Goal: Task Accomplishment & Management: Use online tool/utility

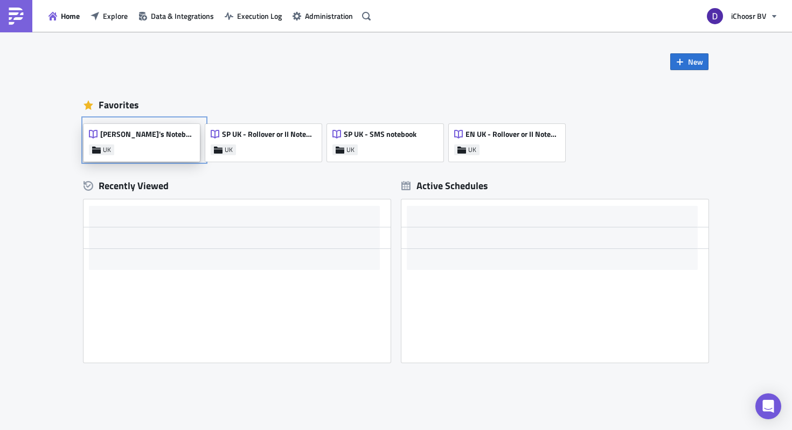
click at [132, 154] on div "[PERSON_NAME]'s Notebook UK" at bounding box center [142, 143] width 116 height 38
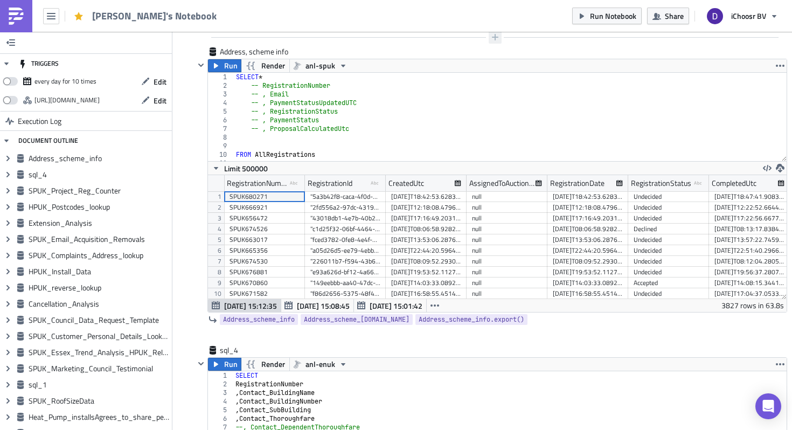
click at [495, 33] on icon "button" at bounding box center [495, 37] width 9 height 9
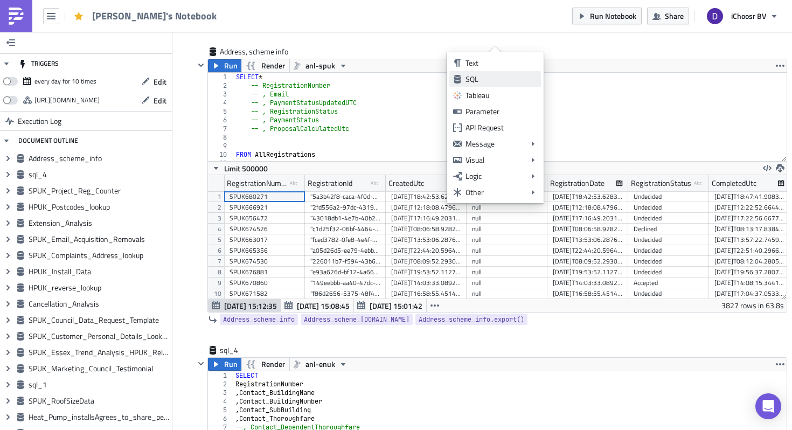
click at [468, 80] on div "SQL" at bounding box center [502, 79] width 72 height 11
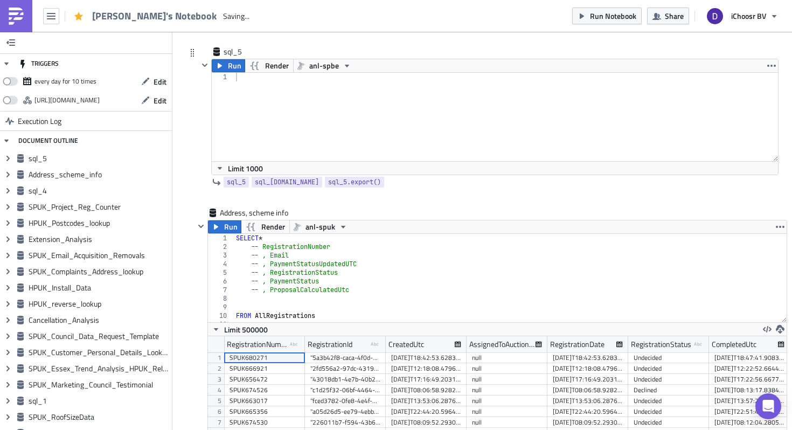
click at [263, 91] on div at bounding box center [506, 126] width 545 height 106
type textarea "SELECT"
type textarea "SELECT *"
type textarea "FROM AllRegistrations"
type textarea "WHERE ProjectName Like ('%Surrey%')"
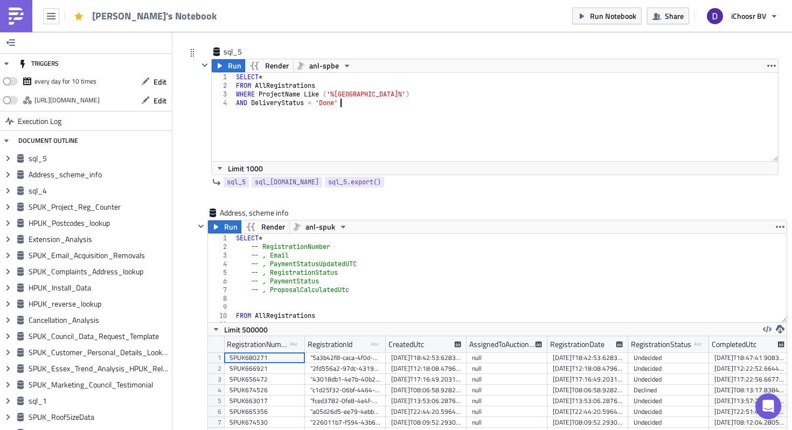
drag, startPoint x: 348, startPoint y: 101, endPoint x: 188, endPoint y: 101, distance: 160.1
click at [188, 101] on div "sql_5 Run Render anl-spbe AND DeliveryStatus = 'Done 1 2 3 4 SELECT * FROM AllR…" at bounding box center [482, 126] width 593 height 161
type textarea "-"
click at [226, 61] on button "Run" at bounding box center [228, 65] width 33 height 13
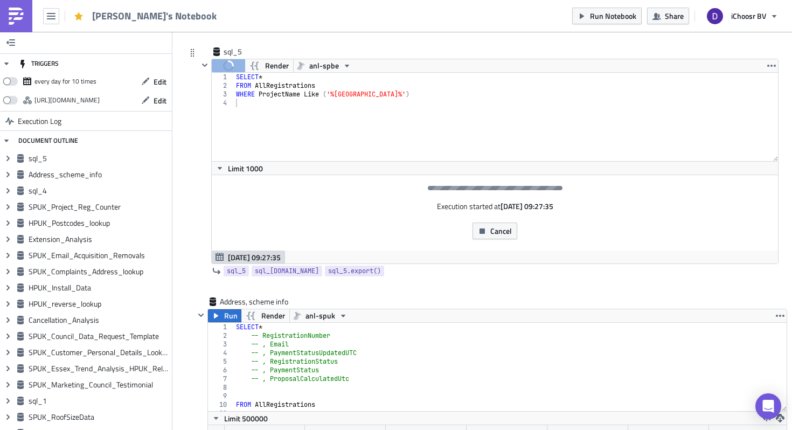
type textarea "SELECT *"
click at [325, 73] on div "SELECT * FROM AllRegistrations WHERE ProjectName Like ( '%Surrey%' )" at bounding box center [506, 126] width 545 height 106
click at [327, 65] on span "anl-spbe" at bounding box center [324, 65] width 30 height 13
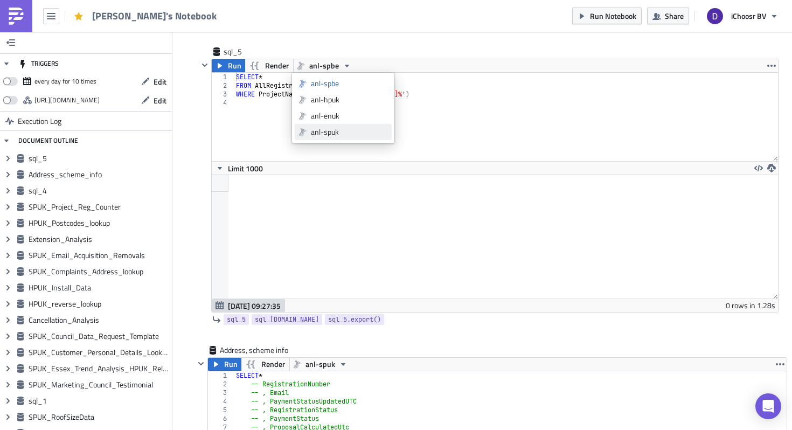
click at [344, 133] on div "anl-spuk" at bounding box center [349, 132] width 77 height 11
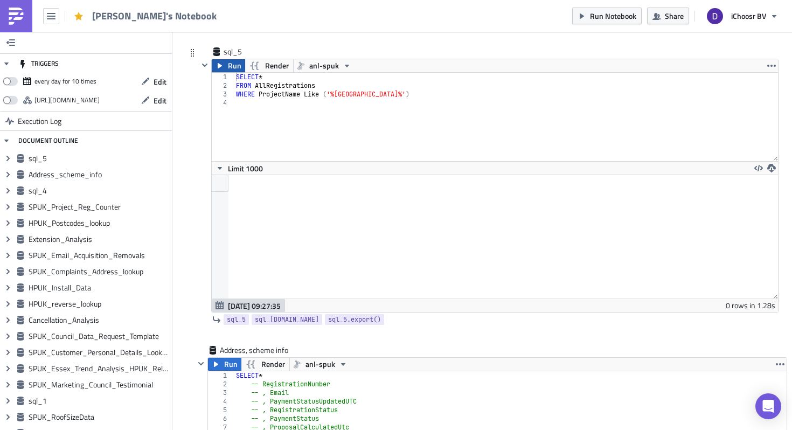
click at [231, 68] on span "Run" at bounding box center [234, 65] width 13 height 13
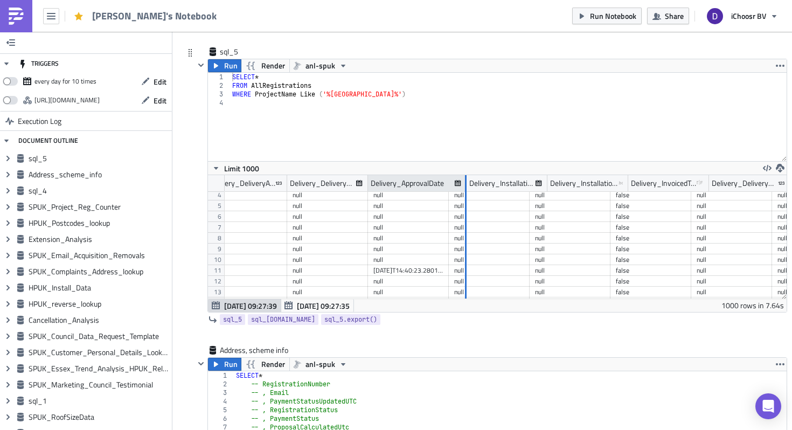
drag, startPoint x: 448, startPoint y: 181, endPoint x: 466, endPoint y: 187, distance: 18.8
click at [466, 187] on div at bounding box center [466, 183] width 2 height 17
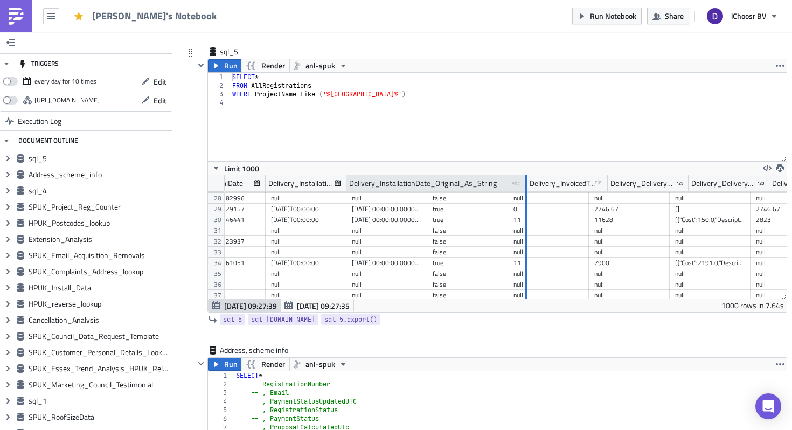
drag, startPoint x: 426, startPoint y: 181, endPoint x: 522, endPoint y: 186, distance: 95.6
click at [526, 187] on div at bounding box center [527, 183] width 2 height 17
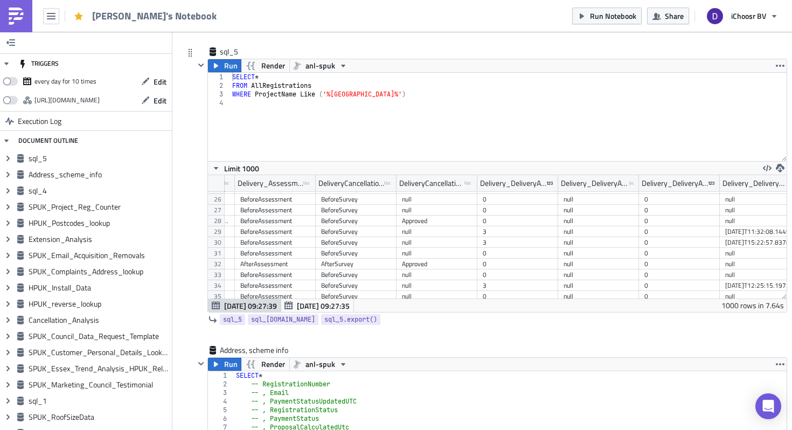
click at [302, 107] on div "SELECT * FROM AllRegistrations WHERE ProjectName Like ( '%Surrey%' )" at bounding box center [508, 126] width 557 height 106
drag, startPoint x: 557, startPoint y: 184, endPoint x: 604, endPoint y: 184, distance: 47.4
click at [599, 184] on div at bounding box center [599, 183] width 2 height 17
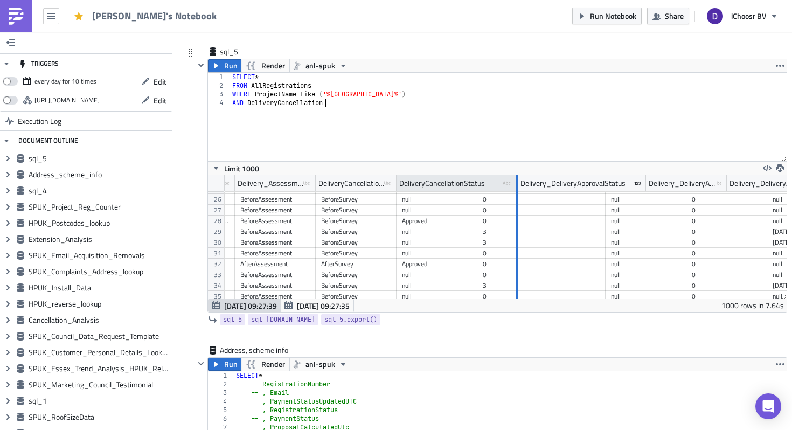
drag, startPoint x: 477, startPoint y: 184, endPoint x: 519, endPoint y: 184, distance: 42.0
click at [518, 184] on div at bounding box center [517, 183] width 2 height 17
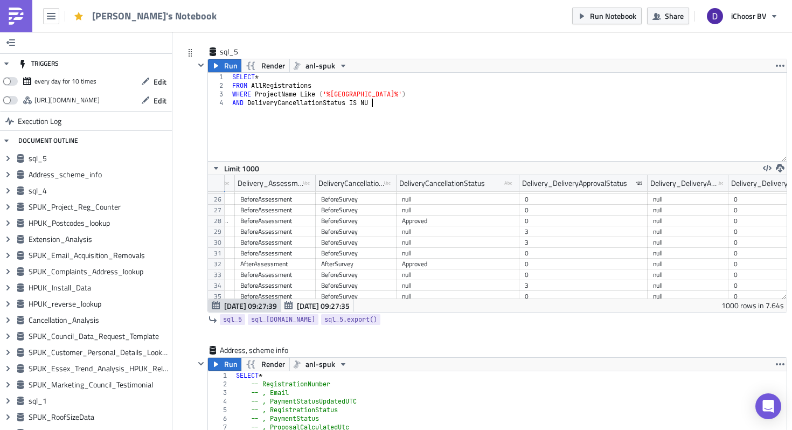
type textarea "AND DeliveryCancellationStatus IS NULL"
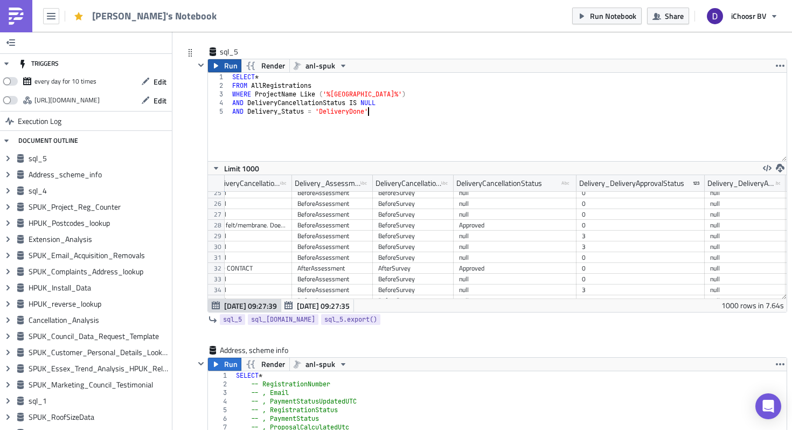
click at [223, 67] on button "Run" at bounding box center [224, 65] width 33 height 13
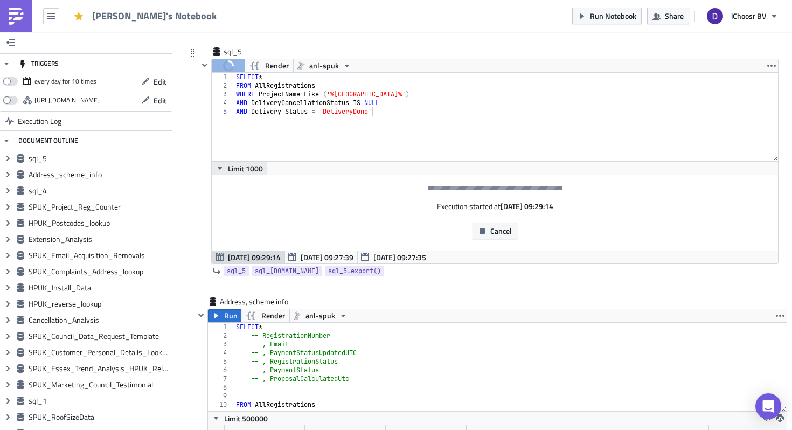
click at [228, 170] on span "Limit 1000" at bounding box center [245, 168] width 35 height 11
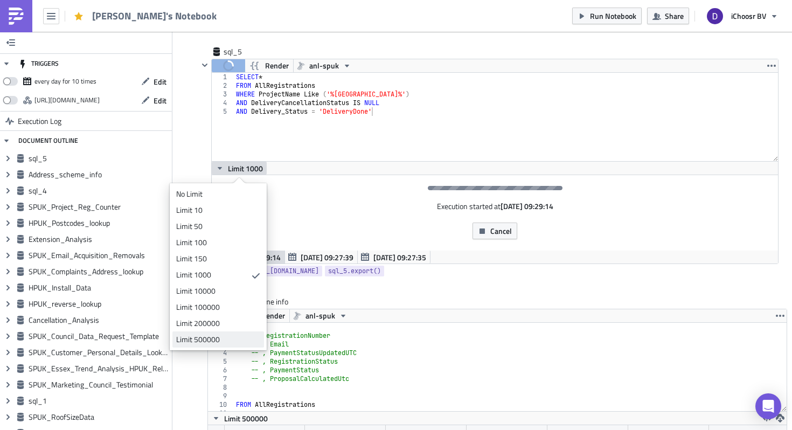
click at [211, 336] on div "Limit 500000" at bounding box center [216, 339] width 80 height 11
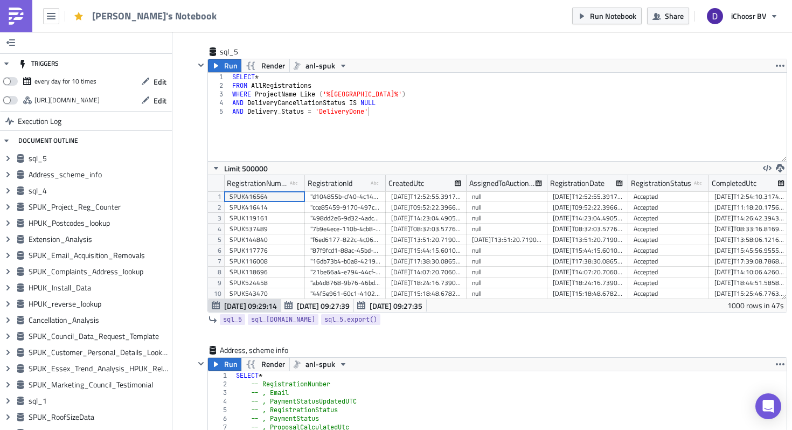
scroll to position [123, 579]
click at [226, 67] on span "Run" at bounding box center [230, 65] width 13 height 13
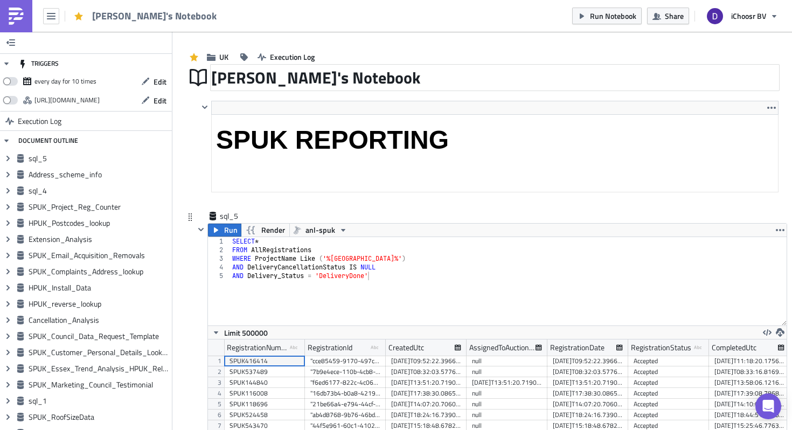
scroll to position [225, 0]
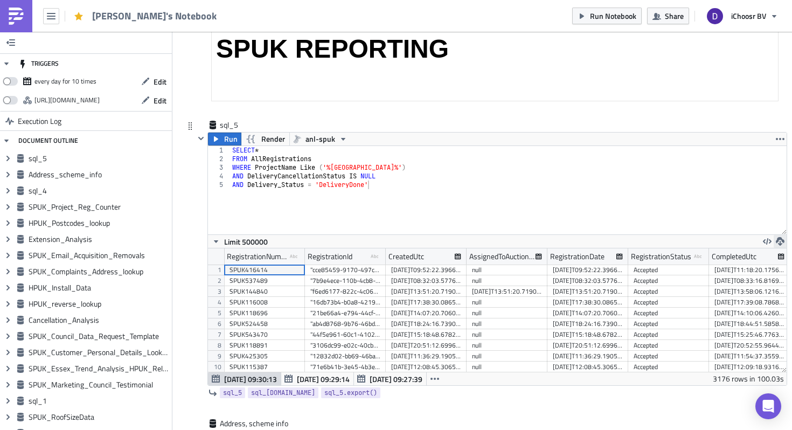
click at [779, 246] on icon "button" at bounding box center [780, 241] width 9 height 9
click at [714, 203] on div "CSV" at bounding box center [738, 200] width 84 height 11
click at [256, 167] on div "SELECT * FROM AllRegistrations WHERE ProjectName Like ( '%Surrey%' ) AND Delive…" at bounding box center [508, 199] width 557 height 106
click at [264, 152] on div "SELECT * FROM AllRegistrations WHERE ProjectName Like ( '%Surrey%' ) AND Delive…" at bounding box center [508, 199] width 557 height 106
type textarea "SELECT"
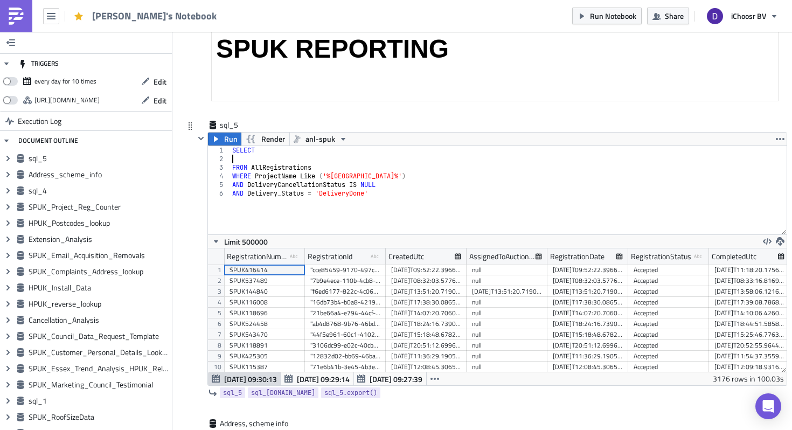
scroll to position [0, 0]
paste textarea "IChoosrFee,"
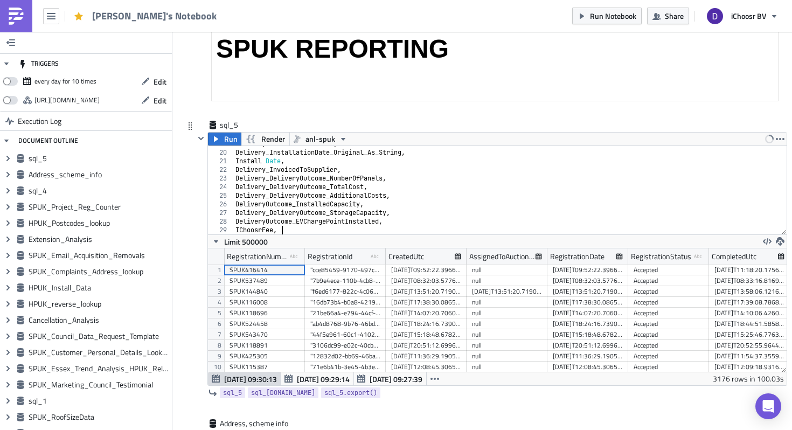
scroll to position [162, 0]
click at [267, 159] on div "DeliveryCancellationMoment , Delivery_InstallationDate_Original_As_String , Ins…" at bounding box center [510, 193] width 554 height 106
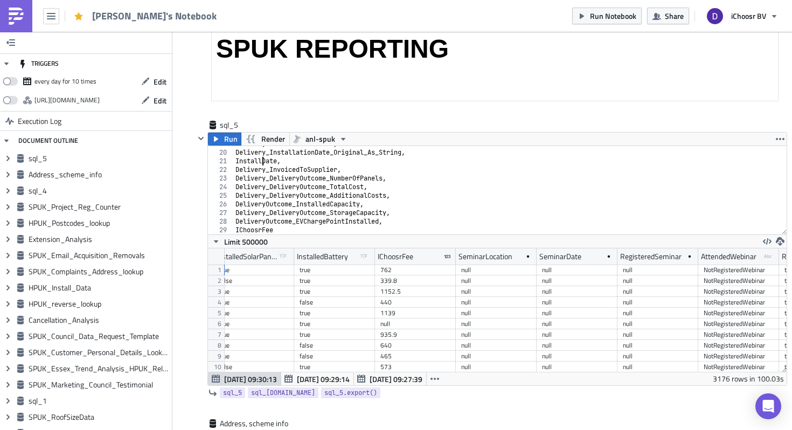
scroll to position [0, 12045]
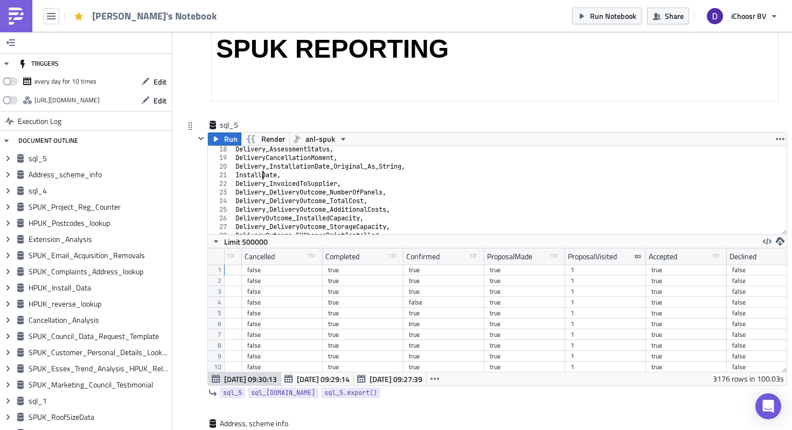
click at [319, 168] on div "Delivery_AssessmentStatus , DeliveryCancellationMoment , Delivery_InstallationD…" at bounding box center [510, 198] width 554 height 106
click at [247, 177] on div "Delivery_AssessmentStatus , DeliveryCancellationMoment , Delivery_InstallationD…" at bounding box center [510, 198] width 554 height 106
paste textarea "Delivery_InstallationDate_Original_As_String"
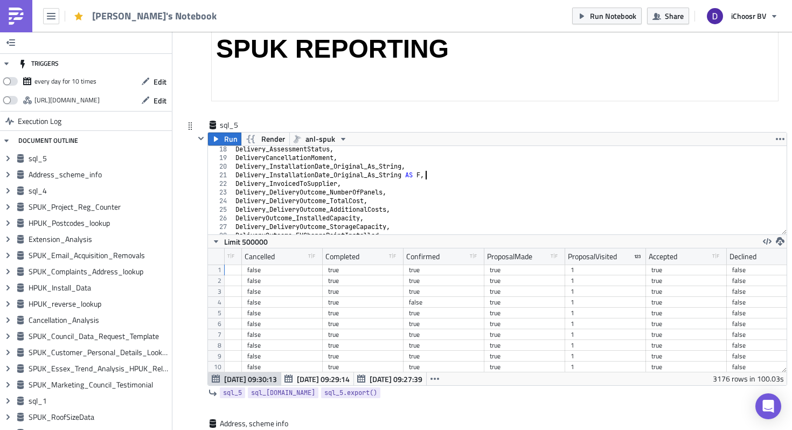
type textarea "Delivery_InstallationDate_Original_As_String AS Fi,"
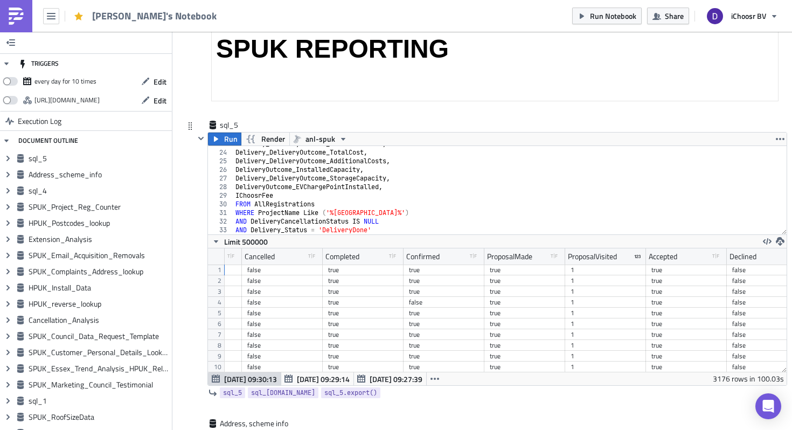
click at [274, 194] on div "Delivery_DeliveryOutcome_NumberOfPanels , Delivery_DeliveryOutcome_TotalCost , …" at bounding box center [510, 193] width 554 height 106
type textarea "IChoosrFee"
click at [229, 146] on span "Run" at bounding box center [230, 139] width 13 height 13
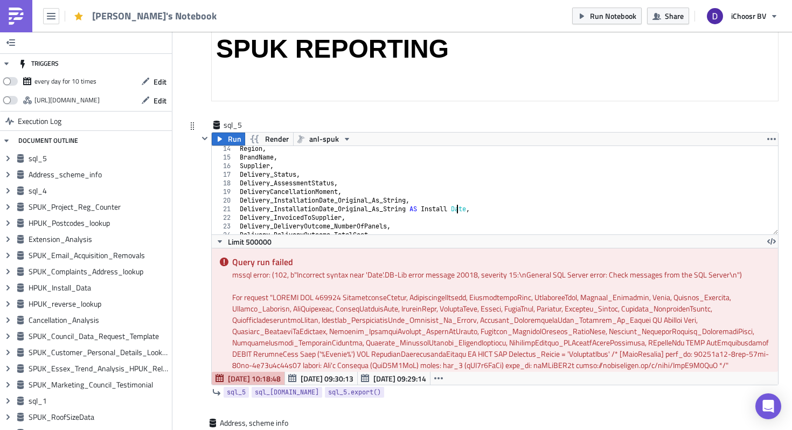
click at [457, 208] on div "Region , BrandName , Supplier , Delivery_Status , Delivery_AssessmentStatus , D…" at bounding box center [508, 197] width 541 height 106
type textarea "Delivery_InstallationDate_Original_As_String AS Install_Date,"
click at [237, 142] on span "Run" at bounding box center [234, 139] width 13 height 13
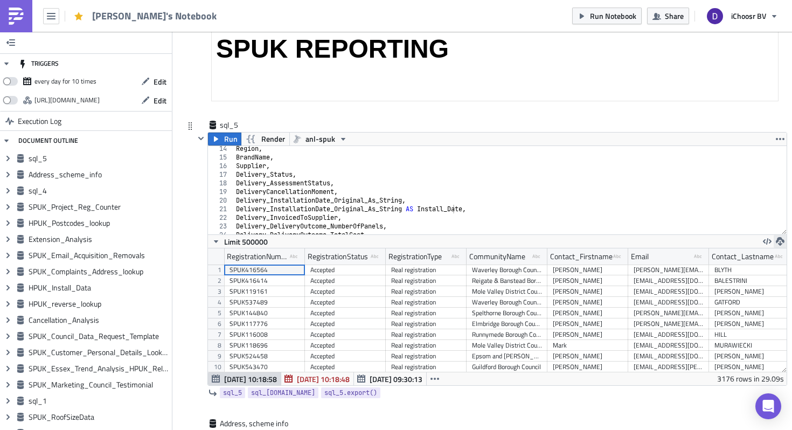
click at [781, 247] on button "button" at bounding box center [780, 241] width 13 height 13
click at [710, 201] on div "CSV" at bounding box center [738, 200] width 84 height 11
click at [224, 128] on div "sql_5 sql_5" at bounding box center [247, 125] width 54 height 11
click at [226, 127] on input "sql_5" at bounding box center [247, 125] width 54 height 11
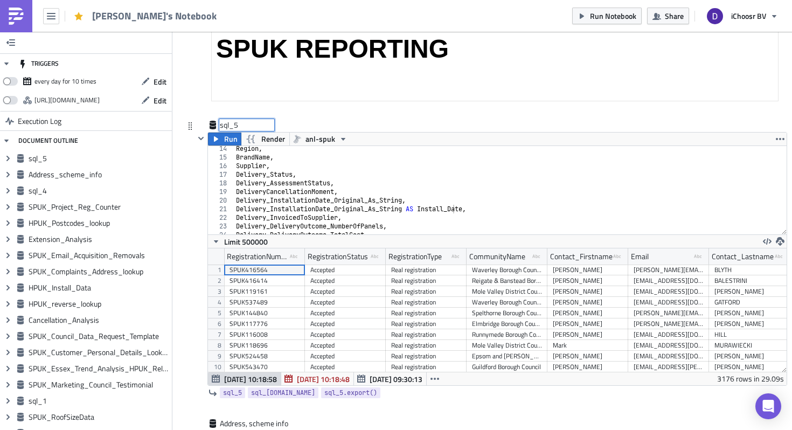
click at [226, 127] on input "sql_5" at bounding box center [247, 125] width 54 height 11
type input "HPUK Marketing Data Pull"
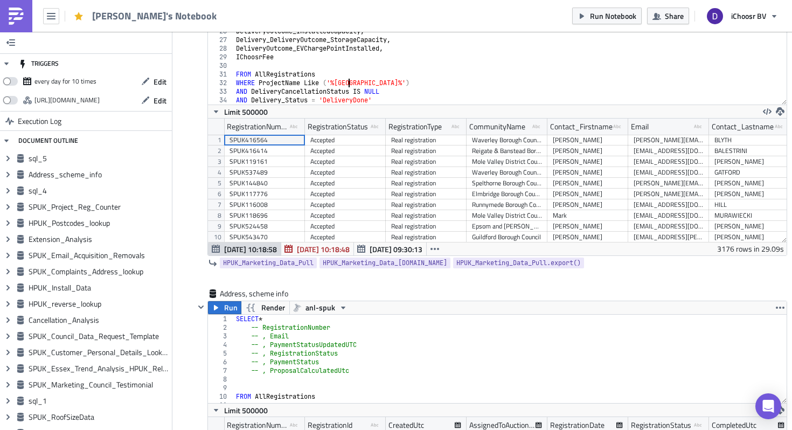
scroll to position [0, 11]
click at [347, 82] on div "Delivery_DeliveryOutcome_TotalCost , Delivery_DeliveryOutcome_AdditionalCosts ,…" at bounding box center [510, 63] width 553 height 106
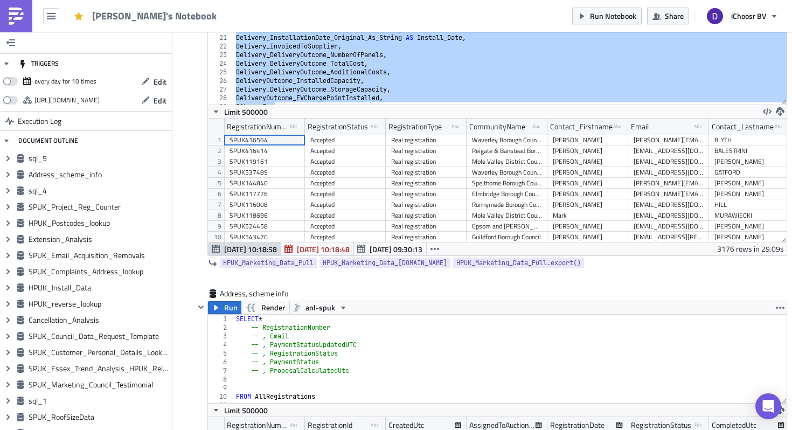
scroll to position [0, 0]
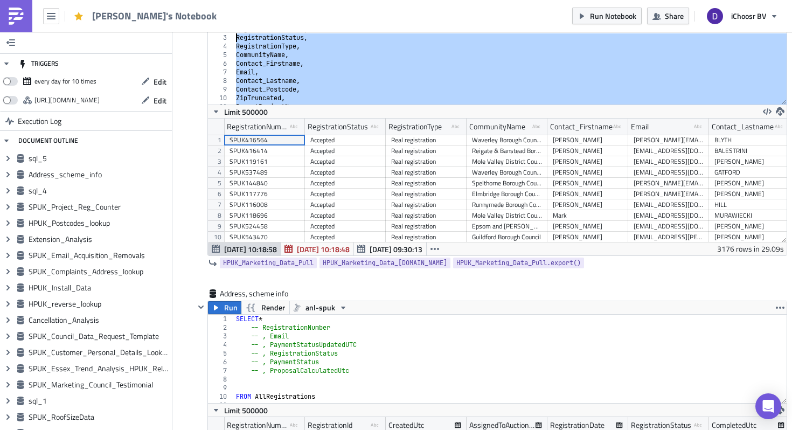
drag, startPoint x: 285, startPoint y: 98, endPoint x: 236, endPoint y: 38, distance: 77.0
click at [236, 38] on div "SELECT RegistrationNumber , RegistrationStatus , RegistrationType , CommunityNa…" at bounding box center [510, 69] width 553 height 106
type textarea "RegistrationStatus, RegistrationType,"
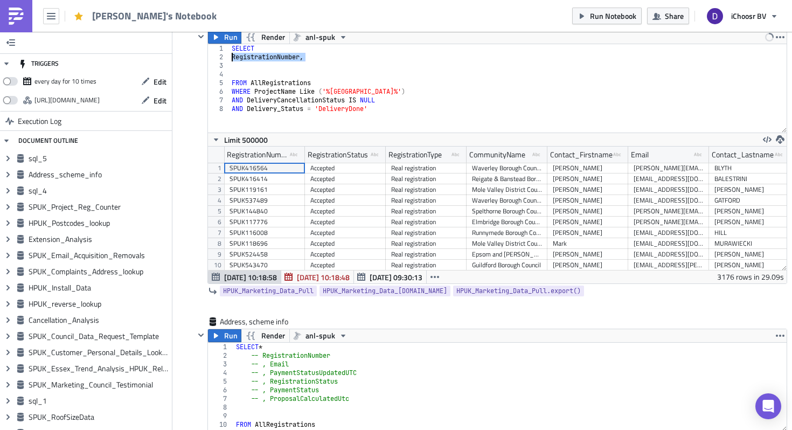
drag, startPoint x: 306, startPoint y: 58, endPoint x: 224, endPoint y: 58, distance: 81.9
click at [224, 58] on div "1 2 3 4 5 6 7 8 SELECT RegistrationNumber , FROM AllRegistrations WHERE Project…" at bounding box center [497, 88] width 579 height 88
paste textarea "PropertyType,"
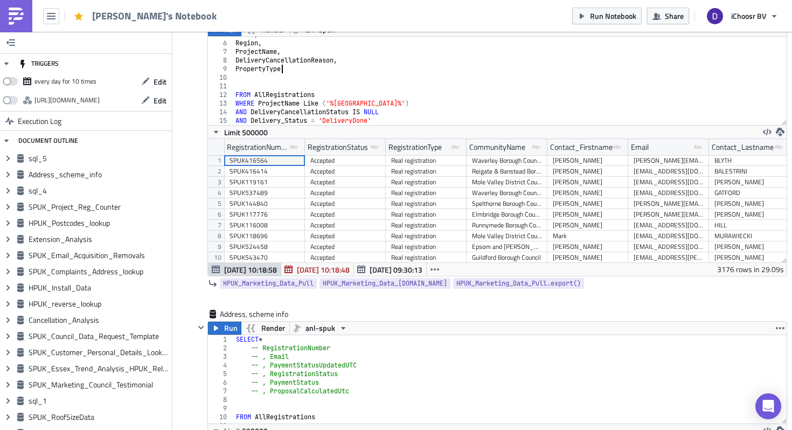
scroll to position [342, 0]
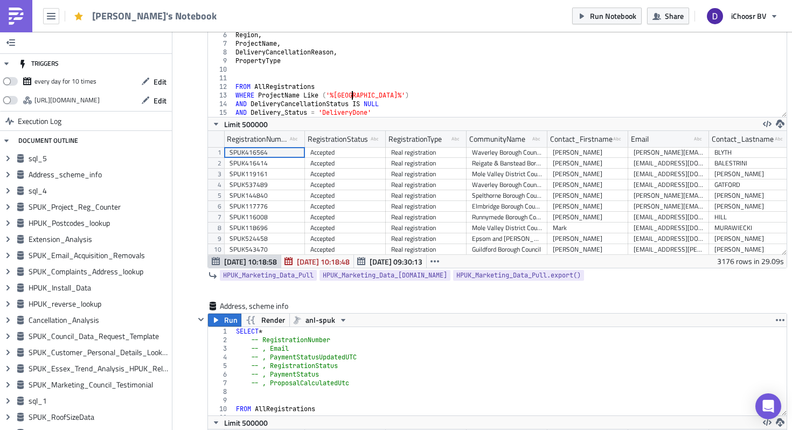
click at [351, 94] on div "Email , Region , ProjectName , DeliveryCancellationReason , PropertyType FROM A…" at bounding box center [510, 75] width 554 height 106
drag, startPoint x: 378, startPoint y: 114, endPoint x: 189, endPoint y: 114, distance: 189.2
click at [189, 114] on div "HPUK Marketing Data Pull Run Render anl-spuk WHERE ProjectName Like ('%Essex%')…" at bounding box center [482, 151] width 593 height 299
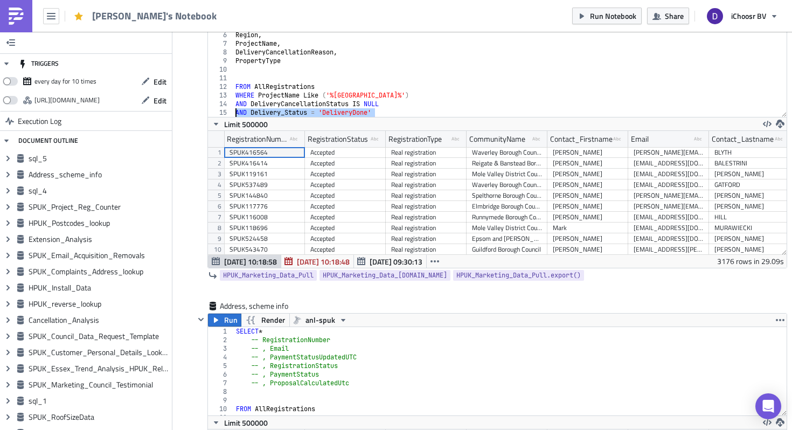
type textarea "AND Delivery_Status = 'DeliveryDone'"
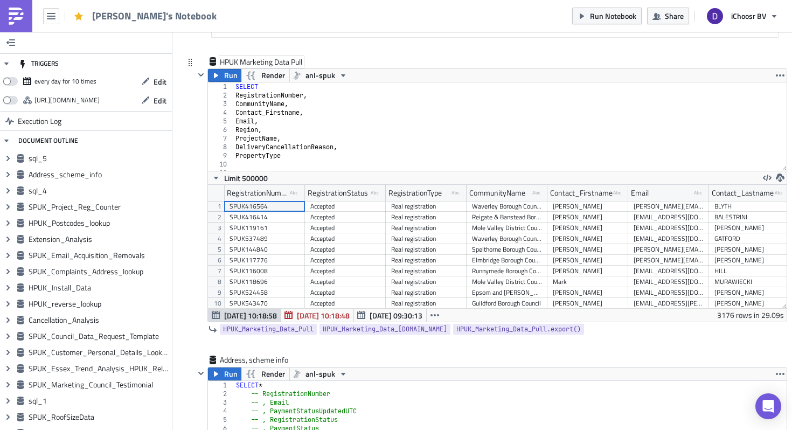
scroll to position [253, 0]
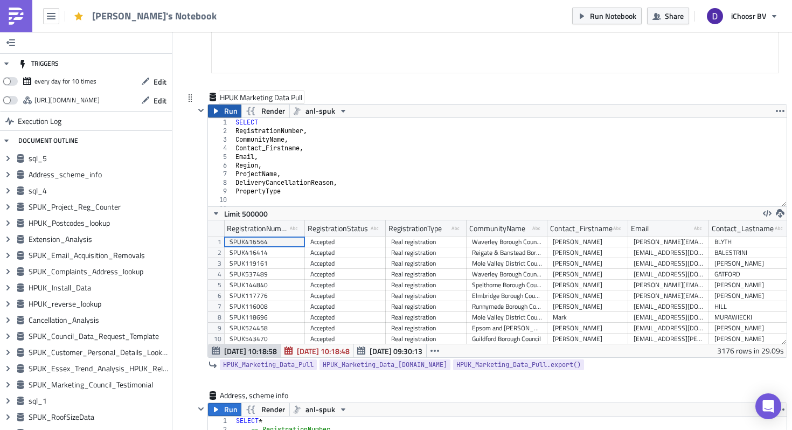
click at [227, 107] on span "Run" at bounding box center [230, 111] width 13 height 13
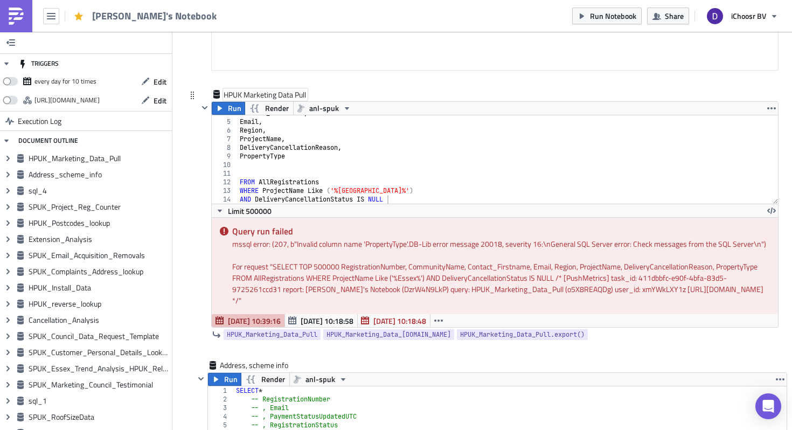
scroll to position [0, 0]
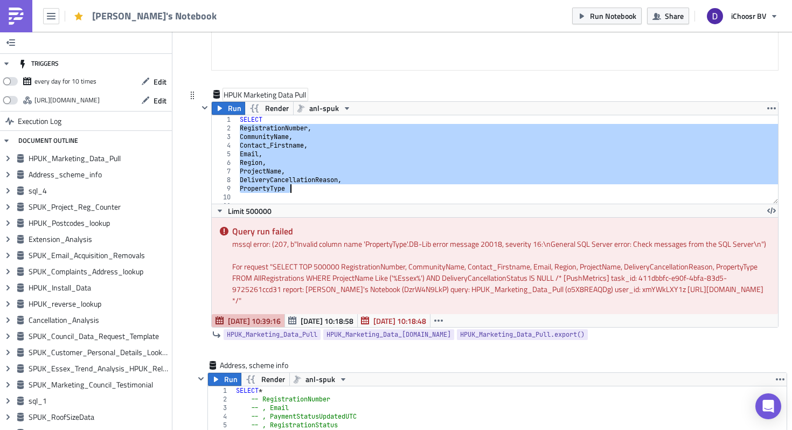
drag, startPoint x: 239, startPoint y: 129, endPoint x: 303, endPoint y: 191, distance: 89.2
click at [303, 191] on div "SELECT RegistrationNumber , CommunityName , Contact_Firstname , Email , Region …" at bounding box center [508, 168] width 541 height 106
click at [265, 189] on div "SELECT RegistrationNumber , CommunityName , Contact_Firstname , Email , Region …" at bounding box center [508, 168] width 541 height 106
type textarea "PropertyType"
click at [265, 189] on div "SELECT RegistrationNumber , CommunityName , Contact_Firstname , Email , Region …" at bounding box center [508, 168] width 541 height 106
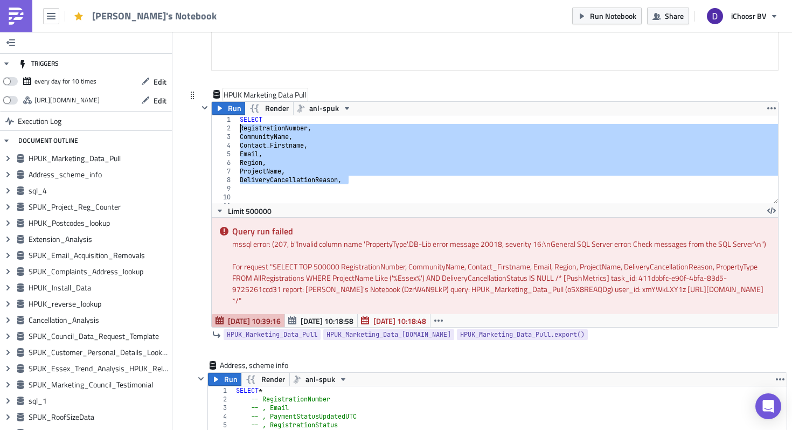
drag, startPoint x: 351, startPoint y: 184, endPoint x: 238, endPoint y: 131, distance: 124.4
click at [238, 131] on div "SELECT RegistrationNumber , CommunityName , Contact_Firstname , Email , Region …" at bounding box center [508, 168] width 541 height 106
click at [272, 120] on div "SELECT -- RegistrationNumber, -- CommunityName, -- Contact_Firstname, -- Email,…" at bounding box center [508, 168] width 541 height 106
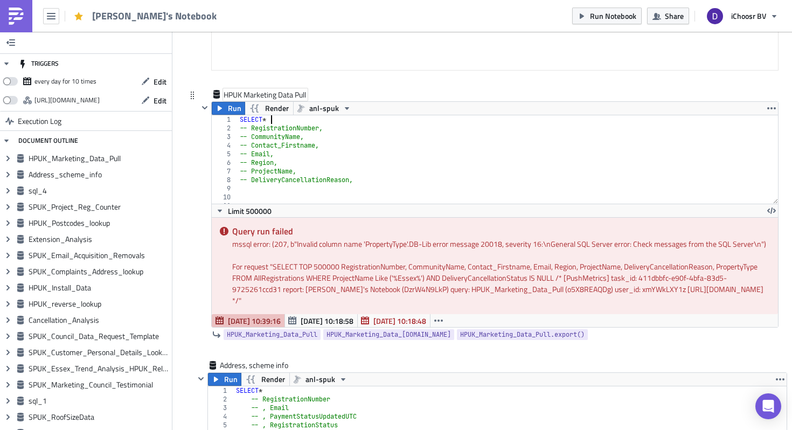
scroll to position [0, 2]
click at [235, 111] on span "Run" at bounding box center [234, 108] width 13 height 13
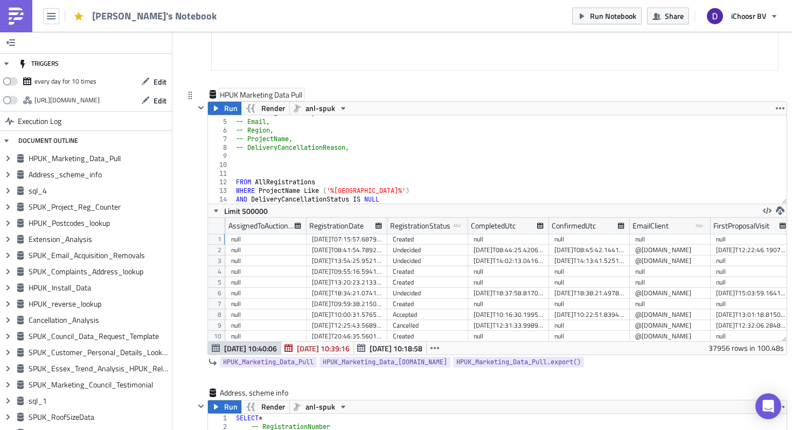
scroll to position [32, 0]
click at [358, 189] on div "-- Contact_Firstname, -- Email, -- Region, -- ProjectName, -- DeliveryCancellat…" at bounding box center [510, 162] width 553 height 106
click at [355, 191] on div "-- Contact_Firstname, -- Email, -- Region, -- ProjectName, -- DeliveryCancellat…" at bounding box center [510, 162] width 553 height 106
click at [224, 107] on span "Run" at bounding box center [230, 108] width 13 height 13
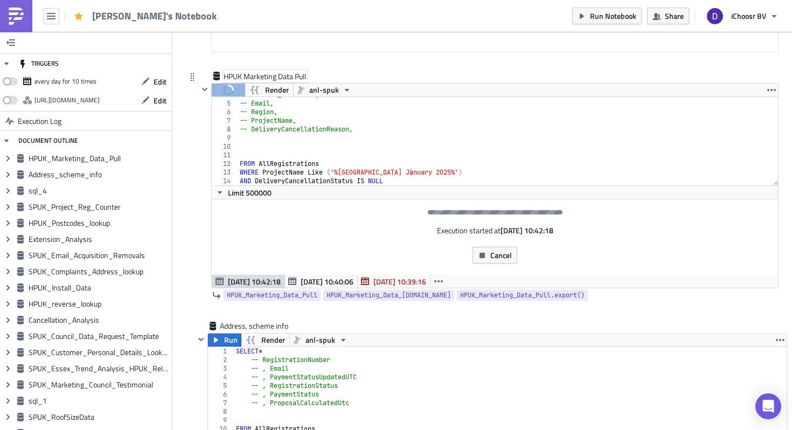
scroll to position [275, 0]
type textarea "AND DeliveryCancellationStatus IS NULL"
click at [389, 178] on div "-- Contact_Firstname, -- Email, -- Region, -- ProjectName, -- DeliveryCancellat…" at bounding box center [508, 142] width 541 height 106
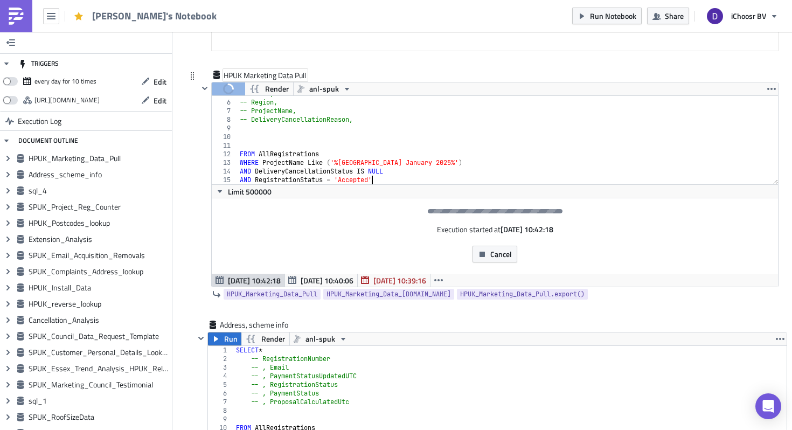
scroll to position [0, 10]
click at [499, 263] on button "Cancel" at bounding box center [495, 254] width 45 height 17
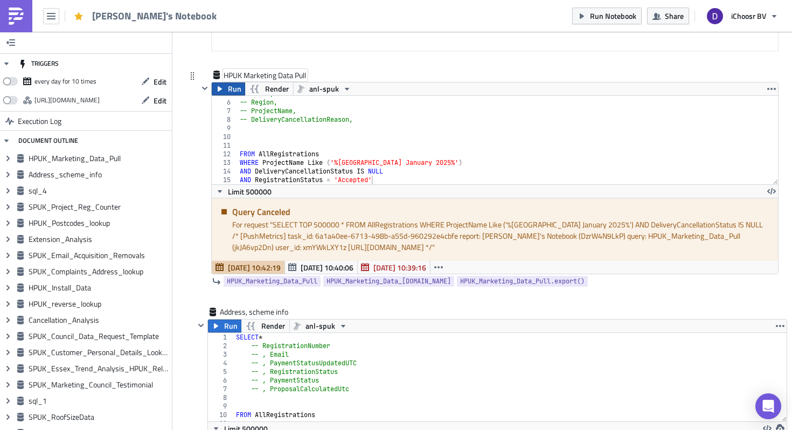
click at [234, 88] on span "Run" at bounding box center [234, 88] width 13 height 13
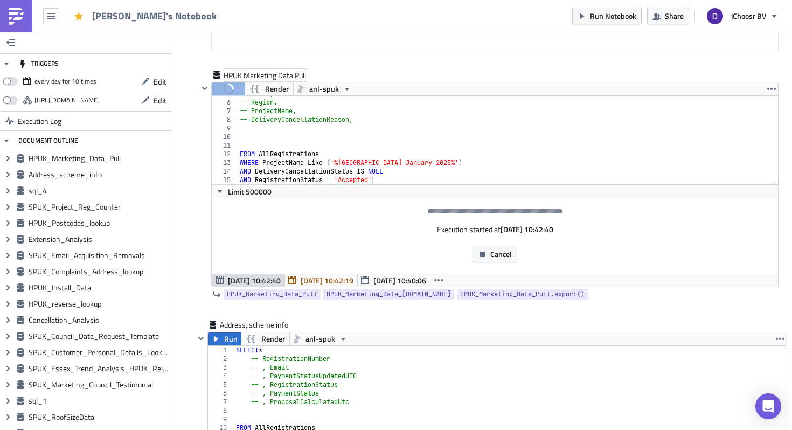
click at [406, 183] on div "-- Email, -- Region, -- ProjectName, -- DeliveryCancellationReason, FROM AllReg…" at bounding box center [508, 142] width 541 height 106
click at [409, 174] on div "-- Email, -- Region, -- ProjectName, -- DeliveryCancellationReason, FROM AllReg…" at bounding box center [508, 142] width 541 height 106
click at [445, 169] on div "-- Email, -- Region, -- ProjectName, -- DeliveryCancellationReason, FROM AllReg…" at bounding box center [508, 142] width 541 height 106
click at [445, 161] on div "-- Email, -- Region, -- ProjectName, -- DeliveryCancellationReason, FROM AllReg…" at bounding box center [508, 142] width 541 height 106
click at [454, 163] on div "-- Email, -- Region, -- ProjectName, -- DeliveryCancellationReason, FROM AllReg…" at bounding box center [508, 142] width 541 height 106
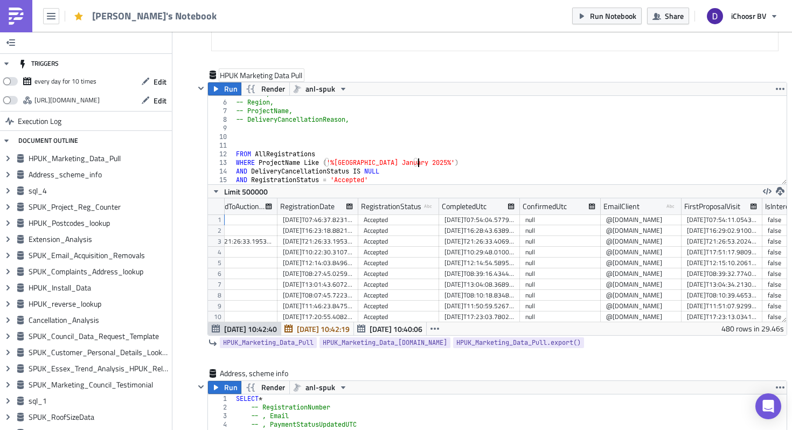
scroll to position [0, 273]
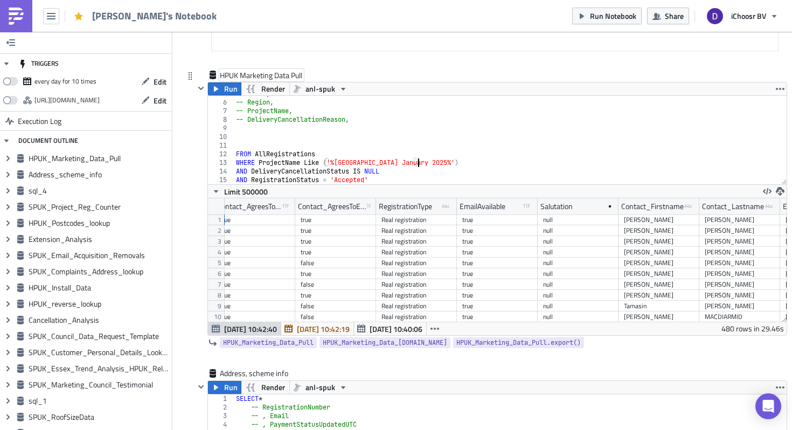
click at [427, 185] on div "Limit 500000" at bounding box center [497, 190] width 579 height 13
click at [447, 210] on icon "type-text Created with Sketch." at bounding box center [447, 207] width 10 height 10
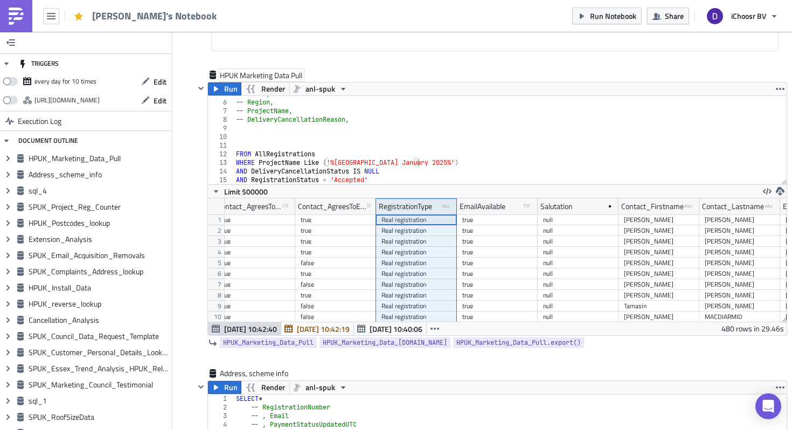
type textarea "AND RegistrationStatus = 'Accepted'"
click at [441, 180] on div "-- Email, -- Region, -- ProjectName, -- DeliveryCancellationReason, FROM AllReg…" at bounding box center [510, 142] width 553 height 106
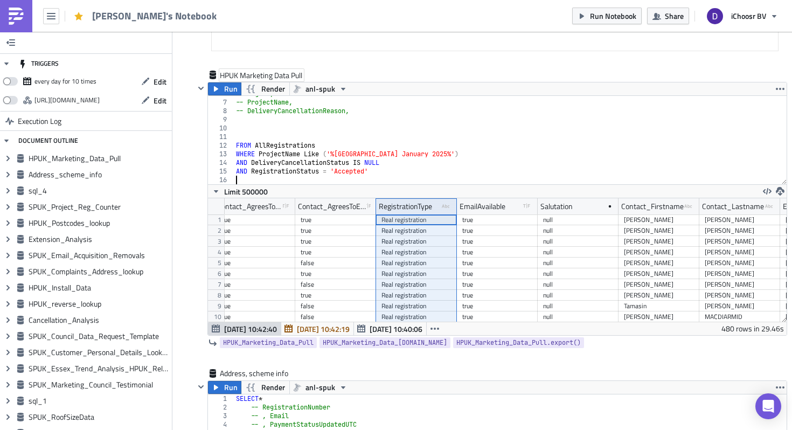
type textarea "R"
type textarea "AND Registration Type"
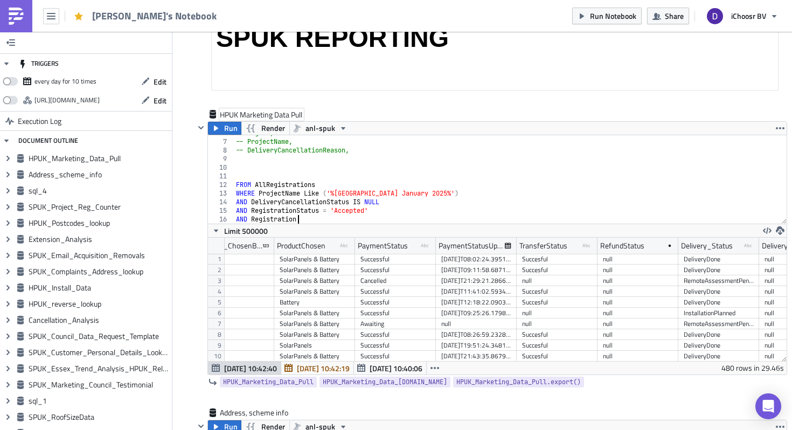
click at [273, 220] on div "-- Region, -- ProjectName, -- DeliveryCancellationReason, FROM AllRegistrations…" at bounding box center [510, 182] width 553 height 106
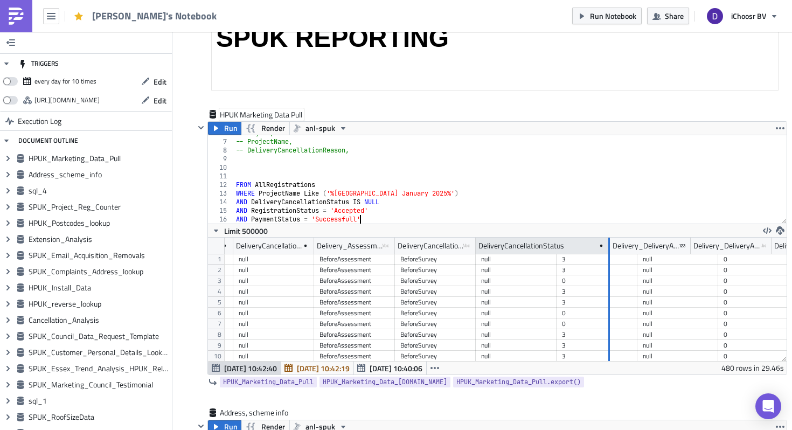
drag, startPoint x: 556, startPoint y: 245, endPoint x: 599, endPoint y: 247, distance: 43.7
click at [609, 247] on div at bounding box center [610, 246] width 2 height 17
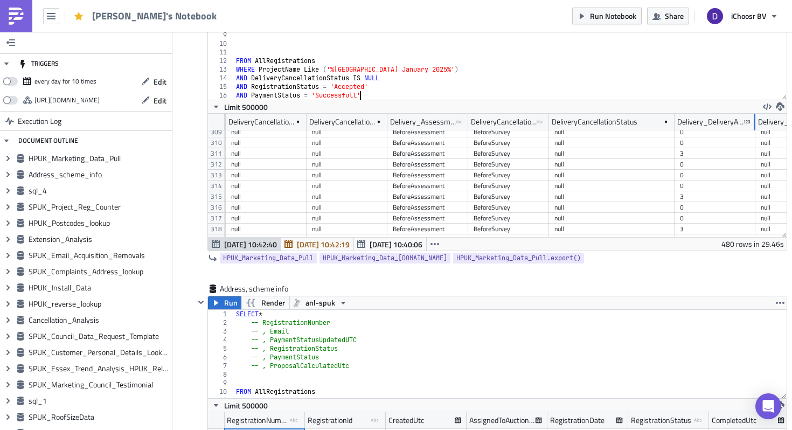
drag, startPoint x: 755, startPoint y: 122, endPoint x: 792, endPoint y: 124, distance: 36.7
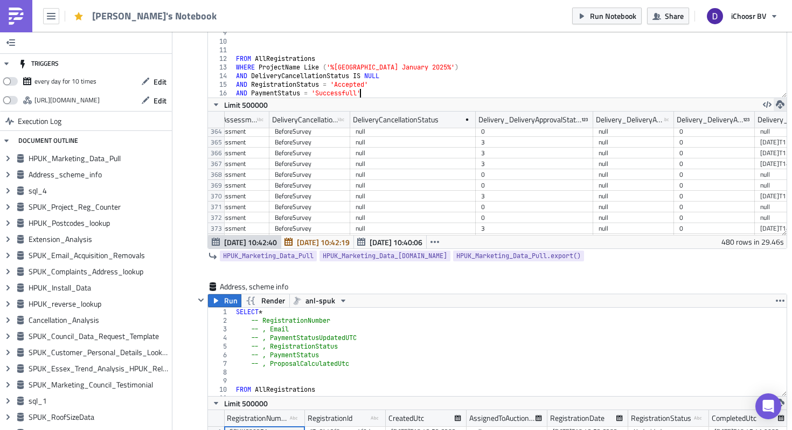
click at [781, 109] on button "button" at bounding box center [780, 104] width 13 height 13
click at [714, 62] on div "CSV" at bounding box center [738, 63] width 84 height 11
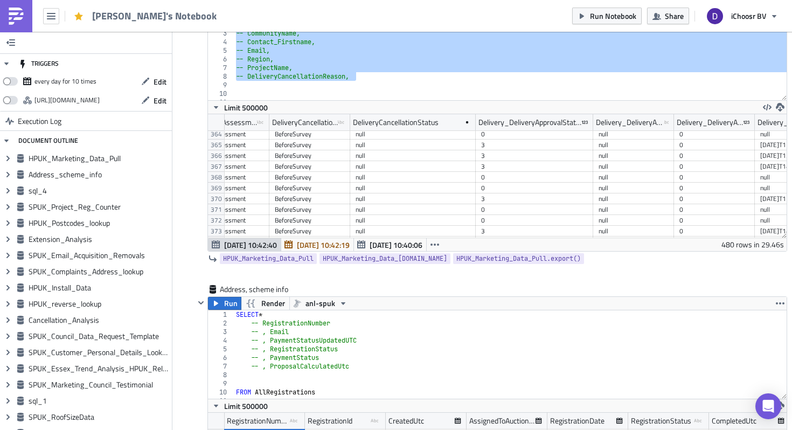
drag, startPoint x: 391, startPoint y: 79, endPoint x: 234, endPoint y: 47, distance: 160.1
click at [234, 47] on div "SELECT * -- RegistrationNumber, -- CommunityName, -- Contact_Firstname, -- Emai…" at bounding box center [510, 65] width 553 height 106
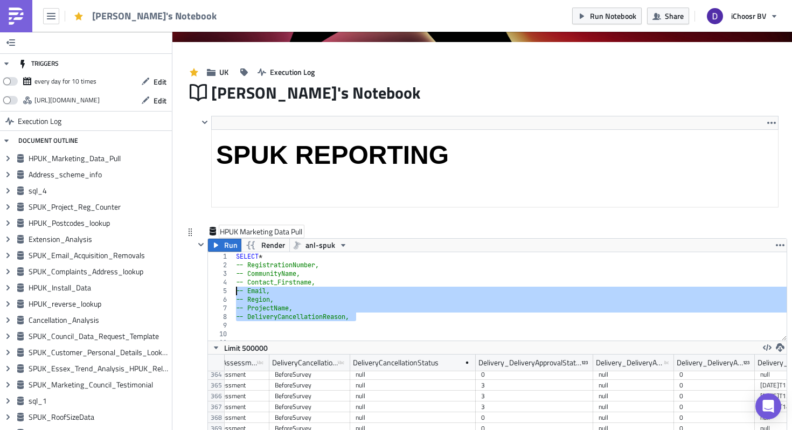
click at [333, 321] on div "SELECT * -- RegistrationNumber, -- CommunityName, -- Contact_Firstname, -- Emai…" at bounding box center [510, 305] width 553 height 106
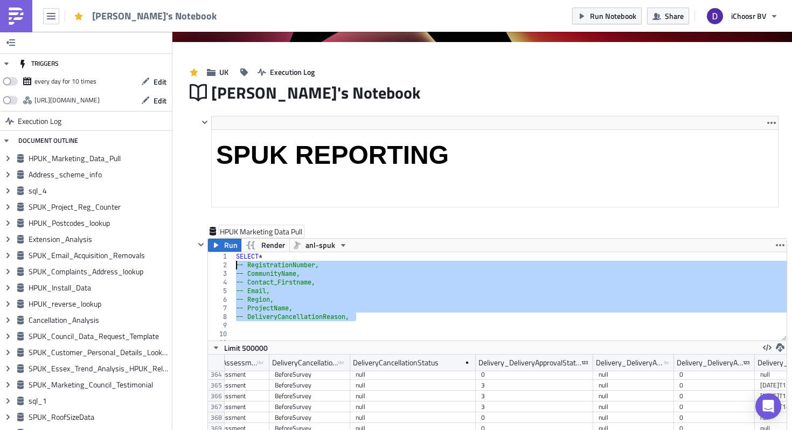
drag, startPoint x: 389, startPoint y: 321, endPoint x: 226, endPoint y: 263, distance: 172.7
click at [226, 263] on div "-- DeliveryCancellationReason, 1 2 3 4 5 6 7 8 9 10 11 12 SELECT * -- Registrat…" at bounding box center [497, 296] width 579 height 88
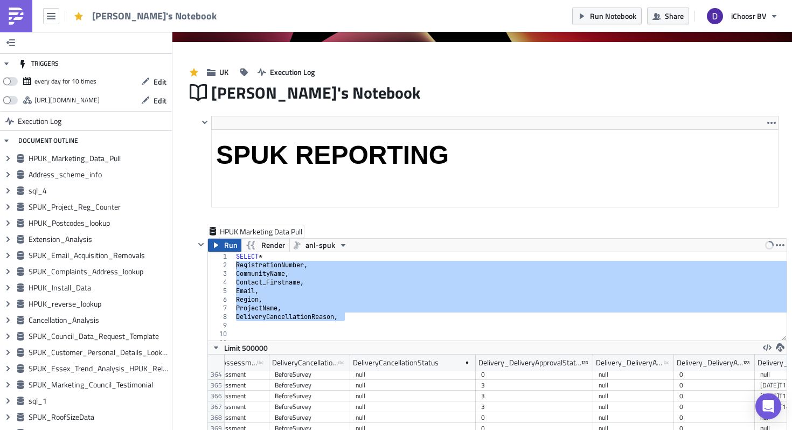
click at [227, 247] on span "Run" at bounding box center [230, 245] width 13 height 13
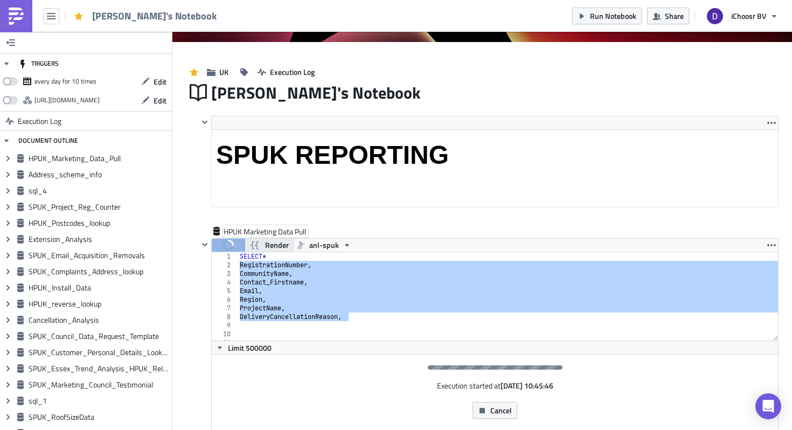
click at [286, 251] on span "Render" at bounding box center [277, 245] width 24 height 13
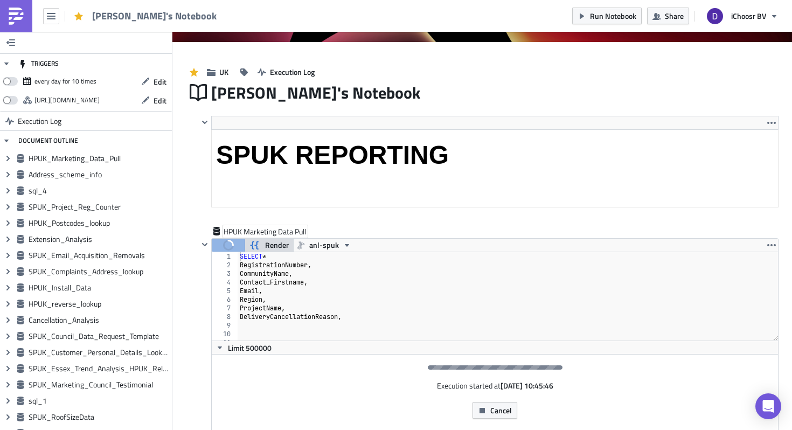
click at [278, 253] on div "SELECT * RegistrationNumber , CommunityName , Contact_Firstname , Email , Regio…" at bounding box center [508, 305] width 541 height 106
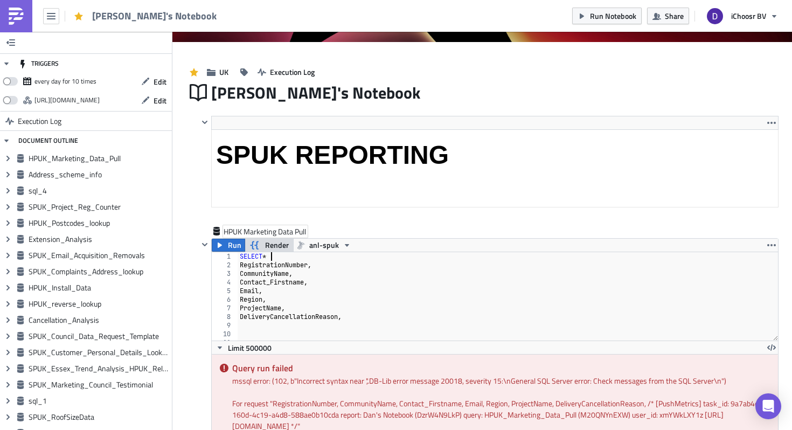
click at [289, 261] on div "SELECT * RegistrationNumber , CommunityName , Contact_Firstname , Email , Regio…" at bounding box center [508, 305] width 541 height 106
click at [271, 258] on div "SELECT * RegistrationNumber , CommunityName , Contact_Firstname , Email , Regio…" at bounding box center [508, 305] width 541 height 106
click at [266, 275] on div "SELECT * RegistrationNumber , CommunityName , Contact_Firstname , Email , Regio…" at bounding box center [508, 305] width 541 height 106
click at [275, 258] on div "SELECT * RegistrationNumber , CommunityName , Contact_Firstname , Email , Regio…" at bounding box center [508, 305] width 541 height 106
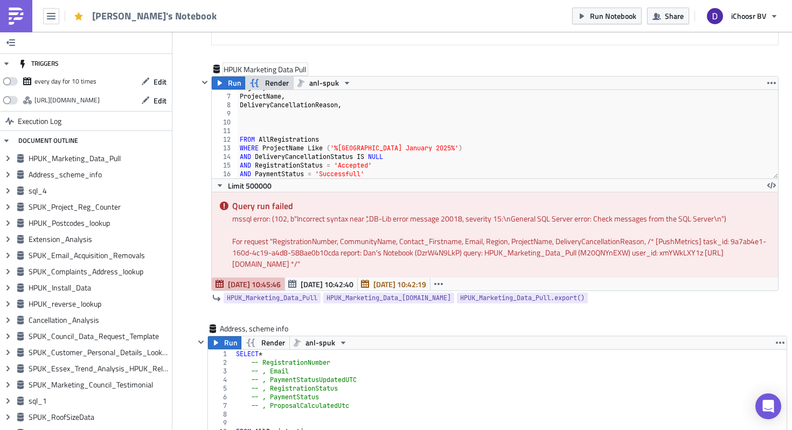
click at [406, 62] on div "<h1><strong><span style="font-size: 36pt;">SPUK REPORTING</span></strong></h1> …" at bounding box center [488, 9] width 581 height 110
type textarea "DeliveryCancellationReason,"
click at [283, 101] on div "Region , ProjectName , DeliveryCancellationReason , FROM AllRegistrations WHERE…" at bounding box center [508, 137] width 541 height 106
click at [295, 115] on div "Region , ProjectName , DeliveryCancellationReason , FROM AllRegistrations WHERE…" at bounding box center [508, 137] width 541 height 106
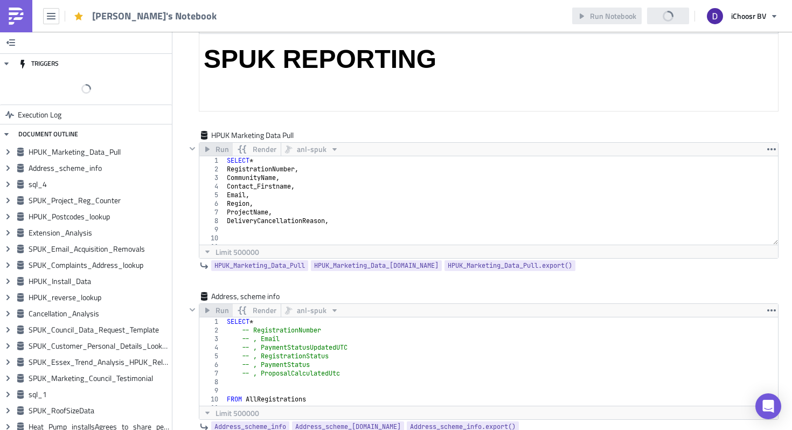
scroll to position [225, 0]
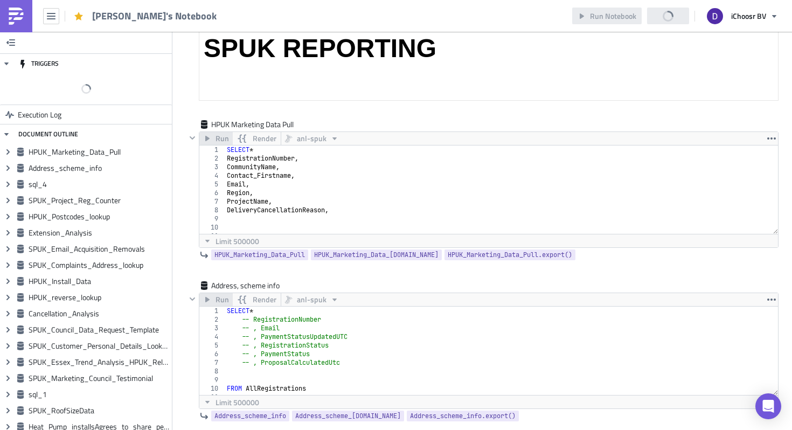
click at [294, 184] on div "SELECT * RegistrationNumber , CommunityName , Contact_Firstname , Email , Regio…" at bounding box center [502, 199] width 554 height 106
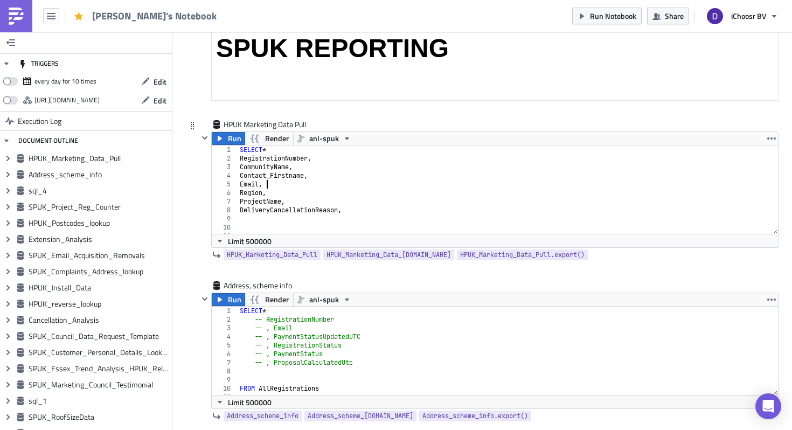
scroll to position [0, 0]
click at [276, 148] on div "SELECT * RegistrationNumber , CommunityName , Contact_Firstname , Email , Regio…" at bounding box center [515, 199] width 554 height 106
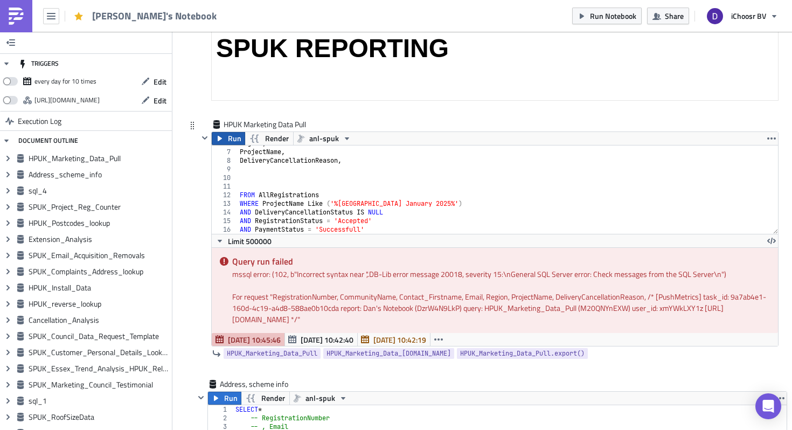
click at [230, 139] on span "Run" at bounding box center [234, 138] width 13 height 13
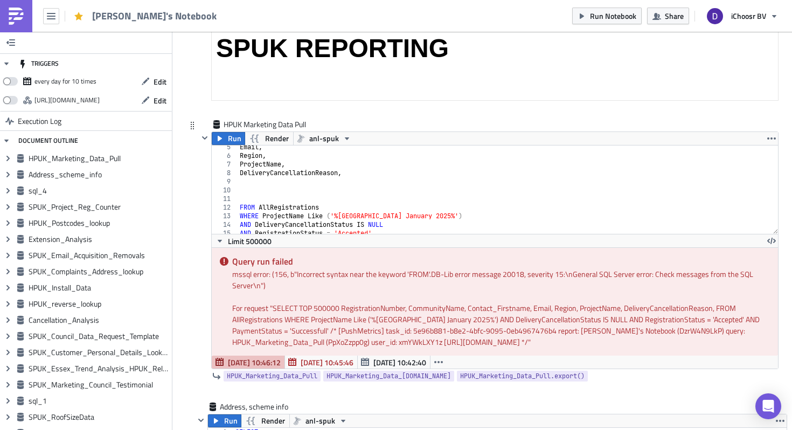
click at [342, 171] on div "Email , Region , ProjectName , DeliveryCancellationReason , FROM AllRegistratio…" at bounding box center [508, 196] width 541 height 106
click at [234, 141] on span "Run" at bounding box center [234, 138] width 13 height 13
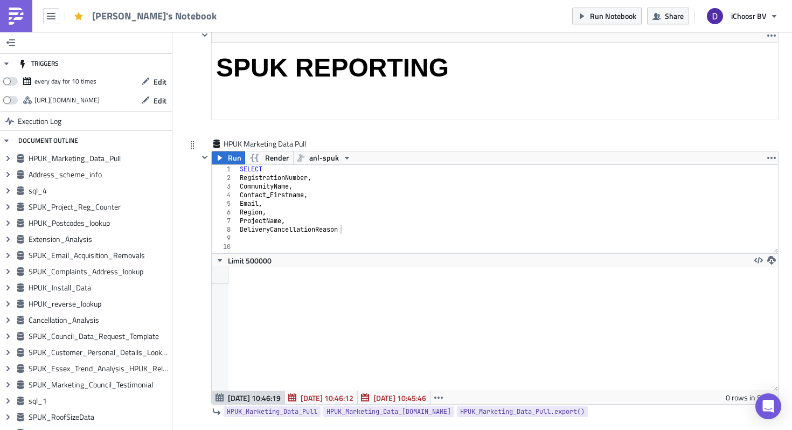
click at [330, 192] on div "SELECT RegistrationNumber , CommunityName , Contact_Firstname , Email , Region …" at bounding box center [508, 218] width 541 height 106
click at [334, 193] on div "SELECT RegistrationNumber , CommunityName , Contact_Firstname , Email , Region …" at bounding box center [508, 218] width 541 height 106
click at [336, 195] on div "SELECT RegistrationNumber , CommunityName , Contact_Firstname , Email , Region …" at bounding box center [508, 218] width 541 height 106
click at [333, 182] on div "SELECT RegistrationNumber , CommunityName , Contact_Firstname , Email , Region …" at bounding box center [508, 218] width 541 height 106
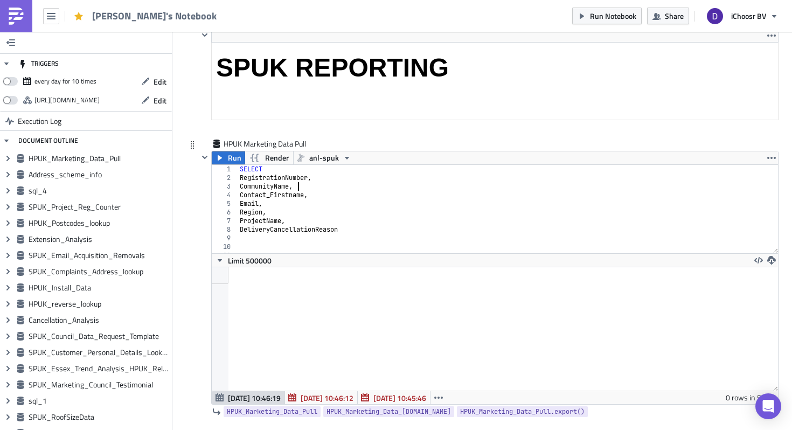
click at [335, 187] on div "SELECT RegistrationNumber , CommunityName , Contact_Firstname , Email , Region …" at bounding box center [508, 218] width 541 height 106
click at [336, 177] on div "SELECT RegistrationNumber , CommunityName , Contact_Firstname , Email , Region …" at bounding box center [508, 218] width 541 height 106
click at [297, 197] on div "SELECT RegistrationNumber , CommunityName , Contact_Firstname , Email , Region …" at bounding box center [508, 217] width 541 height 106
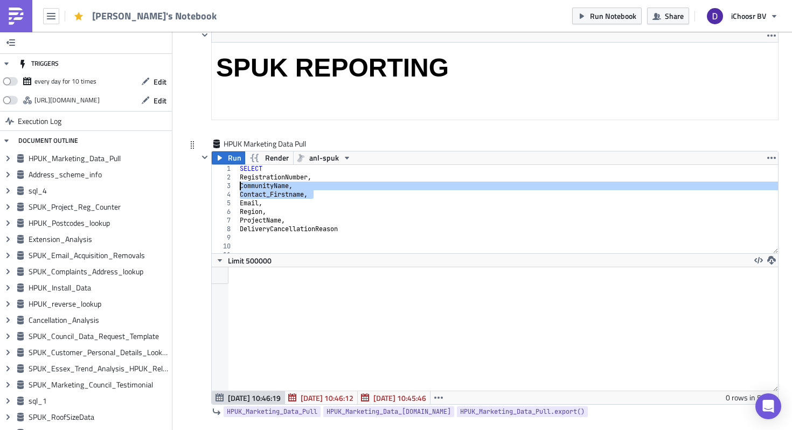
drag, startPoint x: 321, startPoint y: 193, endPoint x: 223, endPoint y: 187, distance: 97.8
click at [223, 187] on div "Contact_Firstname, 1 2 3 4 5 6 7 8 9 10 11 12 13 SELECT RegistrationNumber , Co…" at bounding box center [495, 209] width 567 height 88
type textarea "CommunityName, Contact_Firstname,"
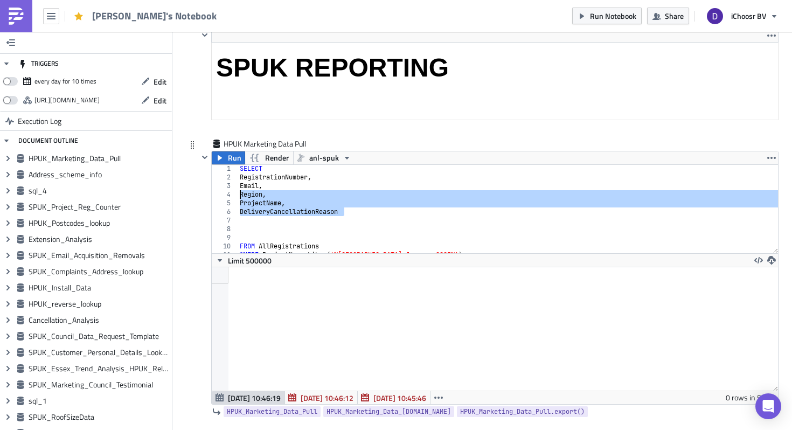
drag, startPoint x: 353, startPoint y: 210, endPoint x: 234, endPoint y: 197, distance: 118.8
click at [234, 197] on div "RegistrationNumber, 1 2 3 4 5 6 7 8 9 10 11 12 13 SELECT RegistrationNumber , E…" at bounding box center [495, 209] width 567 height 88
type textarea "Region, ProjectName,"
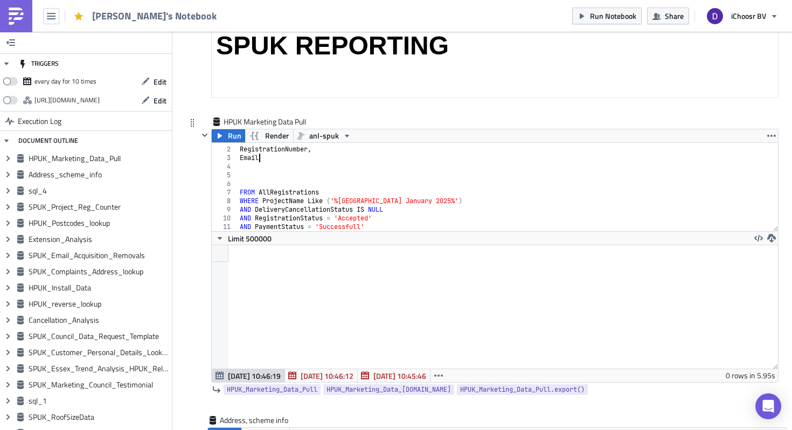
scroll to position [236, 0]
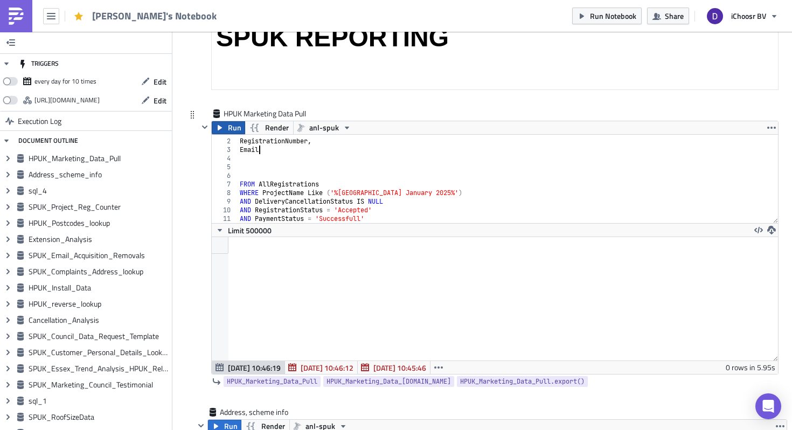
click at [236, 127] on span "Run" at bounding box center [234, 127] width 13 height 13
click at [286, 130] on span "Render" at bounding box center [277, 127] width 24 height 13
click at [285, 130] on span "Render" at bounding box center [277, 127] width 24 height 13
click at [234, 128] on span "Run" at bounding box center [234, 127] width 13 height 13
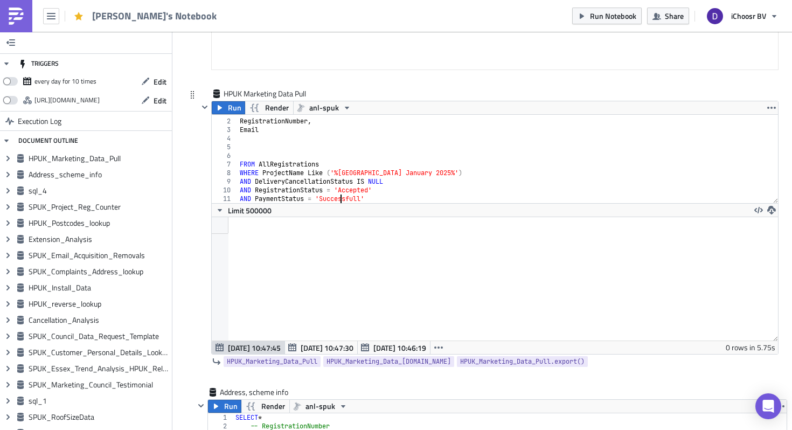
click at [341, 196] on div "SELECT RegistrationNumber , Email FROM AllRegistrations WHERE ProjectName Like …" at bounding box center [508, 161] width 541 height 106
click at [232, 109] on span "Run" at bounding box center [234, 107] width 13 height 13
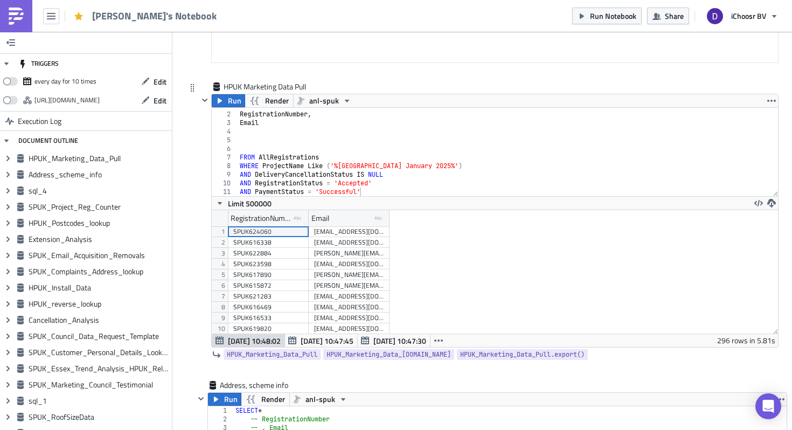
scroll to position [266, 0]
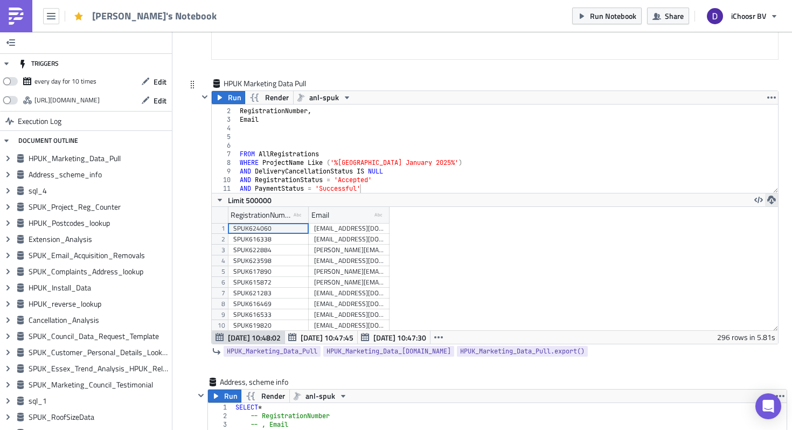
click at [777, 198] on button "button" at bounding box center [771, 200] width 13 height 13
click at [693, 156] on div "CSV" at bounding box center [730, 159] width 84 height 11
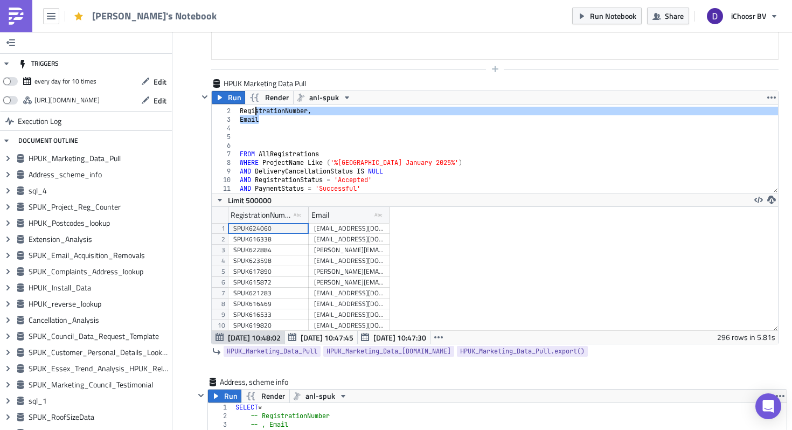
scroll to position [0, 0]
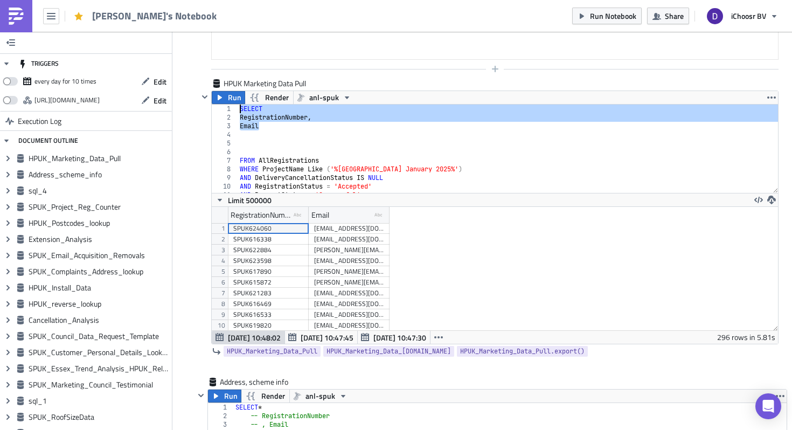
drag, startPoint x: 273, startPoint y: 121, endPoint x: 204, endPoint y: 75, distance: 83.3
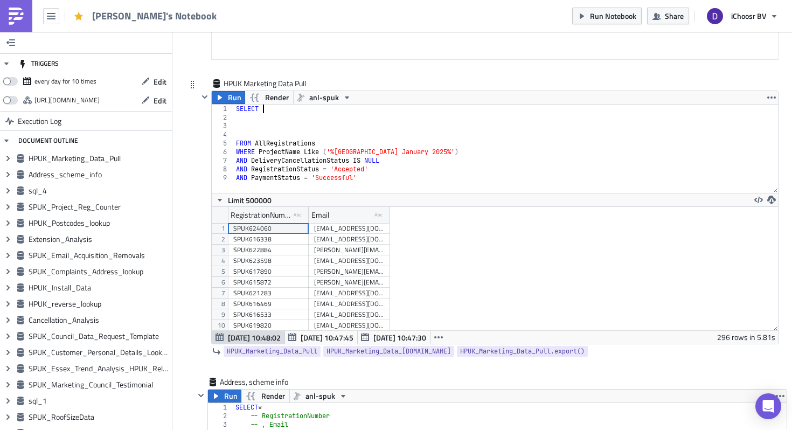
type textarea "SELECT *"
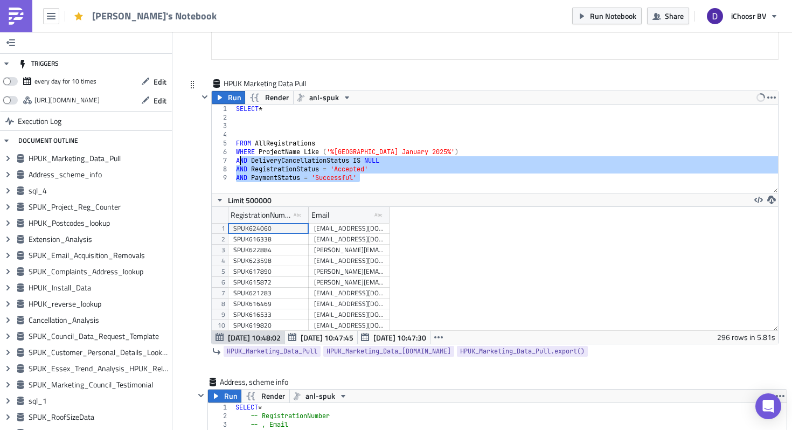
drag, startPoint x: 371, startPoint y: 181, endPoint x: 234, endPoint y: 154, distance: 139.7
click at [234, 154] on div "SELECT * FROM AllRegistrations WHERE ProjectName Like ( '%Essex January 2025%' …" at bounding box center [506, 158] width 545 height 106
type textarea "WHERE ProjectName Like ('%Essex January 2025%') AND DeliveryCancellationStatus …"
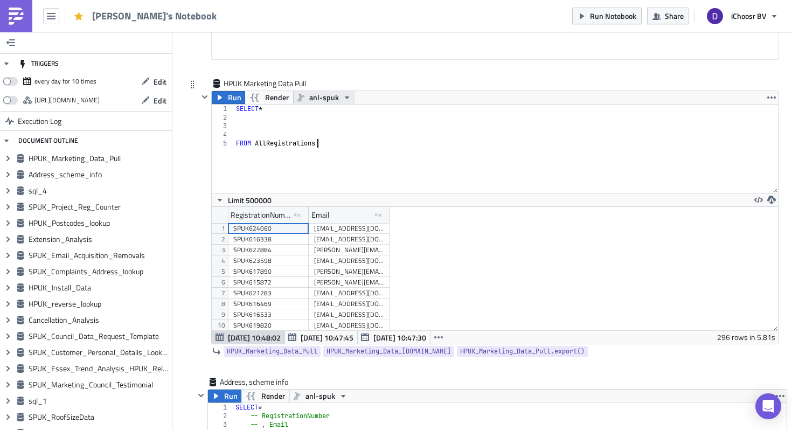
click at [335, 100] on span "anl-spuk" at bounding box center [324, 97] width 30 height 13
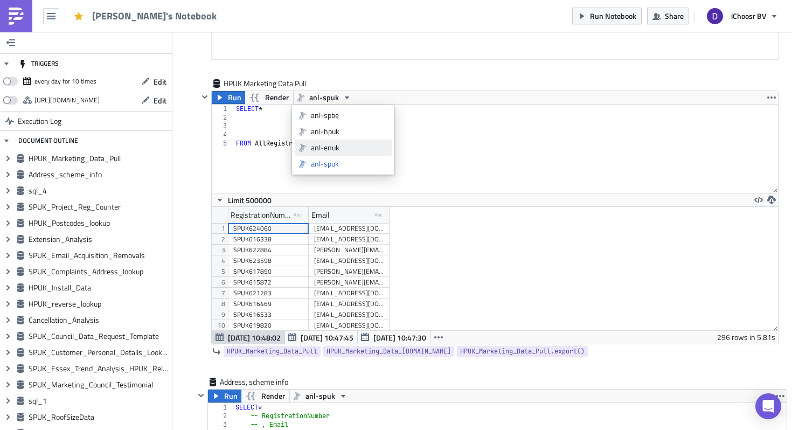
click at [344, 150] on div "anl-enuk" at bounding box center [349, 147] width 77 height 11
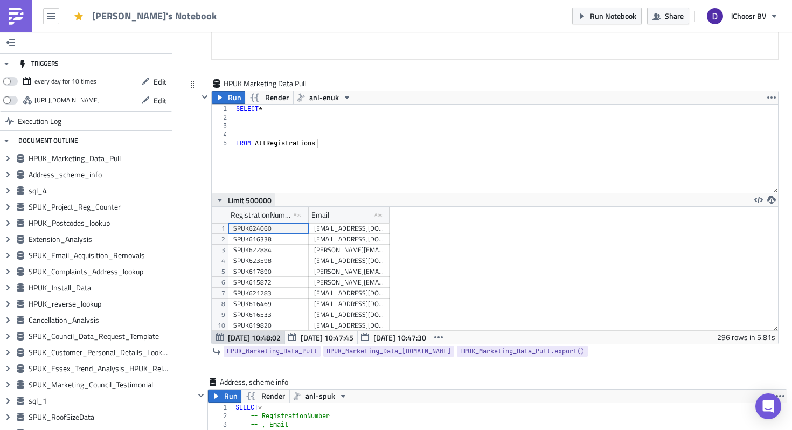
click at [232, 198] on span "Limit 500000" at bounding box center [250, 200] width 44 height 11
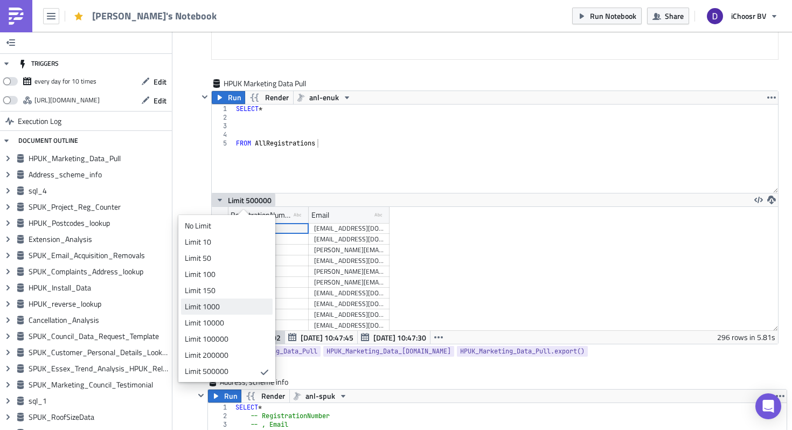
click at [226, 314] on link "Limit 1000" at bounding box center [227, 307] width 92 height 16
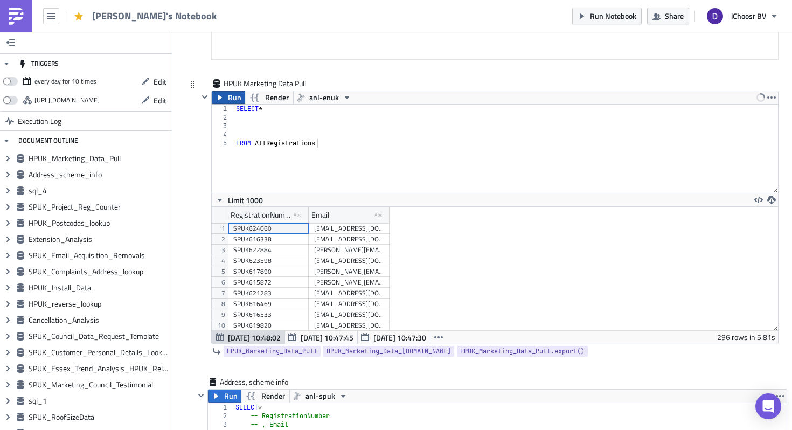
click at [233, 95] on span "Run" at bounding box center [234, 97] width 13 height 13
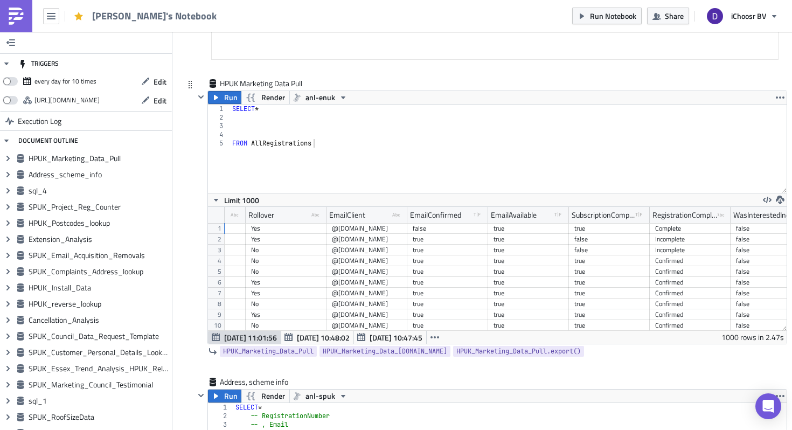
scroll to position [0, 771]
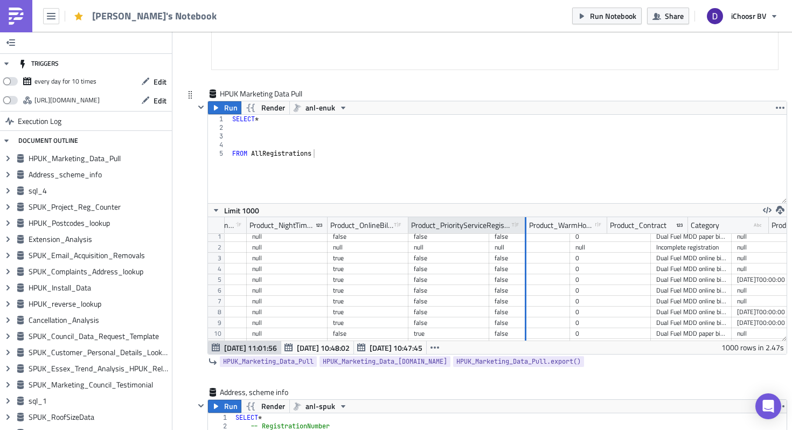
drag, startPoint x: 487, startPoint y: 226, endPoint x: 524, endPoint y: 224, distance: 37.3
click at [524, 224] on div at bounding box center [525, 225] width 3 height 17
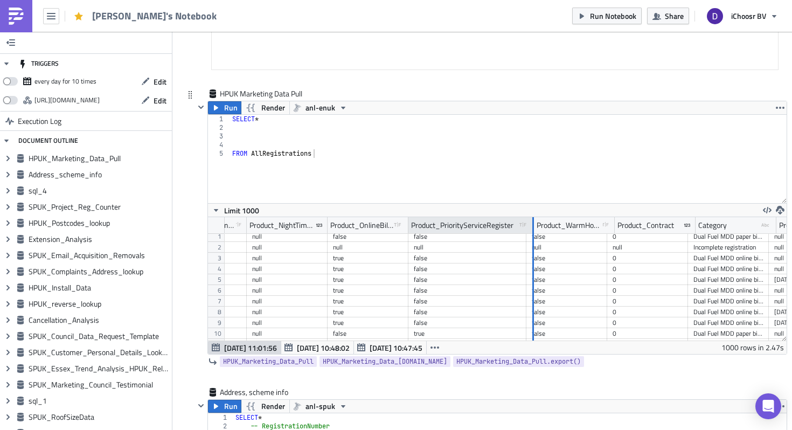
drag, startPoint x: 524, startPoint y: 224, endPoint x: 534, endPoint y: 224, distance: 10.2
click at [534, 224] on div at bounding box center [533, 225] width 3 height 17
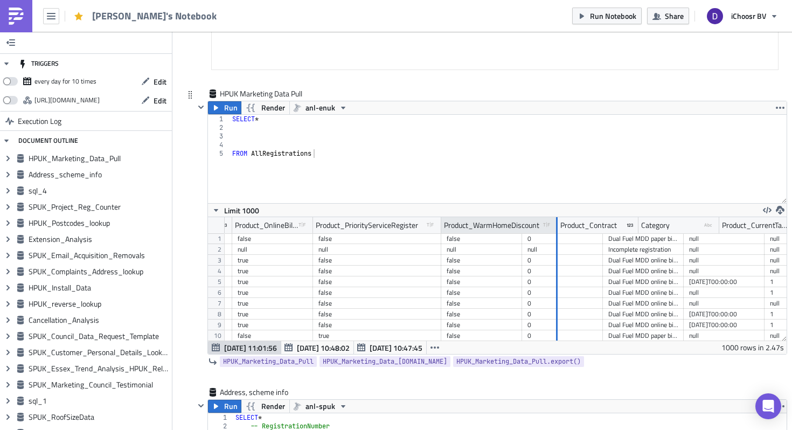
drag, startPoint x: 522, startPoint y: 223, endPoint x: 557, endPoint y: 222, distance: 35.1
click at [558, 222] on div at bounding box center [557, 225] width 2 height 17
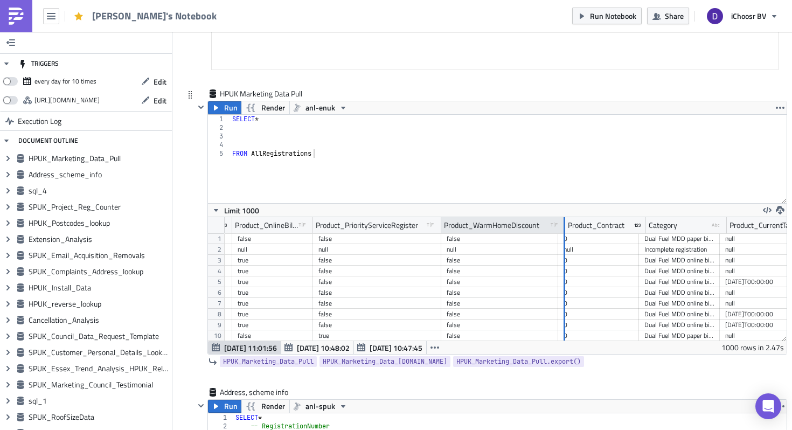
drag, startPoint x: 557, startPoint y: 222, endPoint x: 580, endPoint y: 222, distance: 22.6
click at [565, 222] on div at bounding box center [565, 225] width 2 height 17
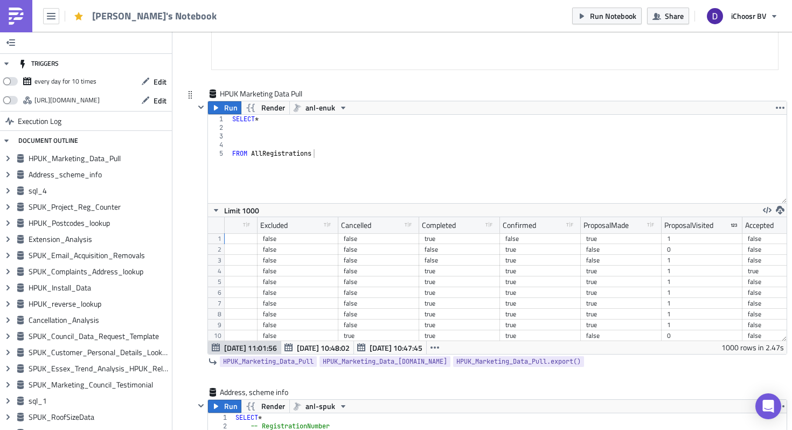
click at [318, 153] on div "SELECT * FROM AllRegistrations" at bounding box center [508, 168] width 557 height 106
click at [333, 113] on span "anl-enuk" at bounding box center [321, 107] width 30 height 13
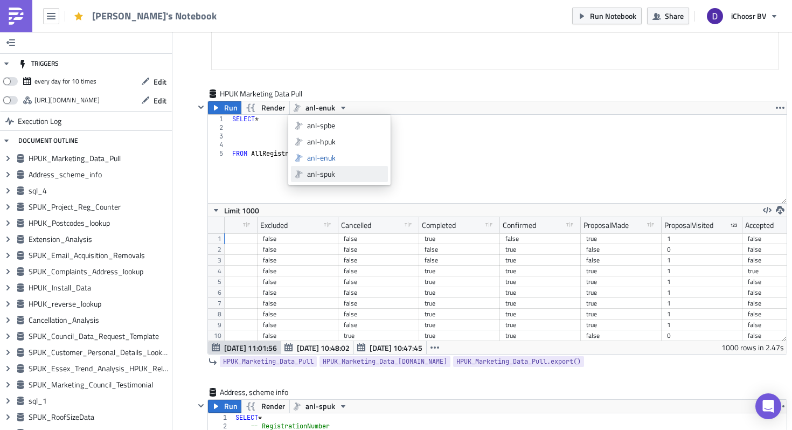
click at [330, 173] on div "anl-spuk" at bounding box center [345, 174] width 77 height 11
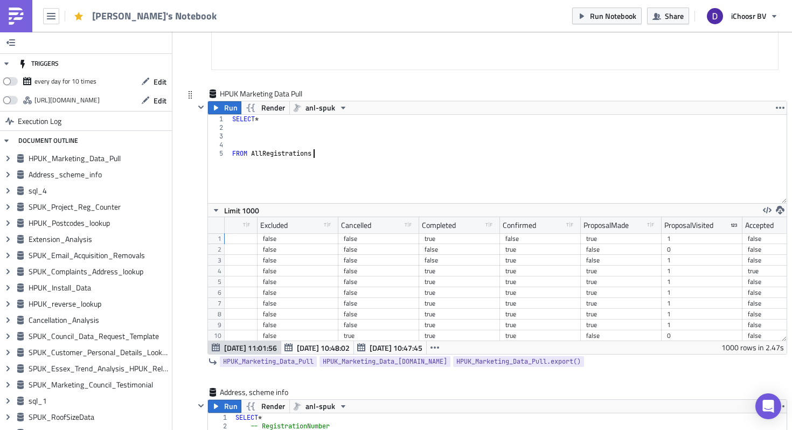
click at [329, 157] on div "SELECT * FROM AllRegistrations" at bounding box center [508, 168] width 557 height 106
click at [295, 119] on div "SELECT * FROM AllRegistrations" at bounding box center [508, 168] width 557 height 106
type textarea "SELECT"
type textarea "F"
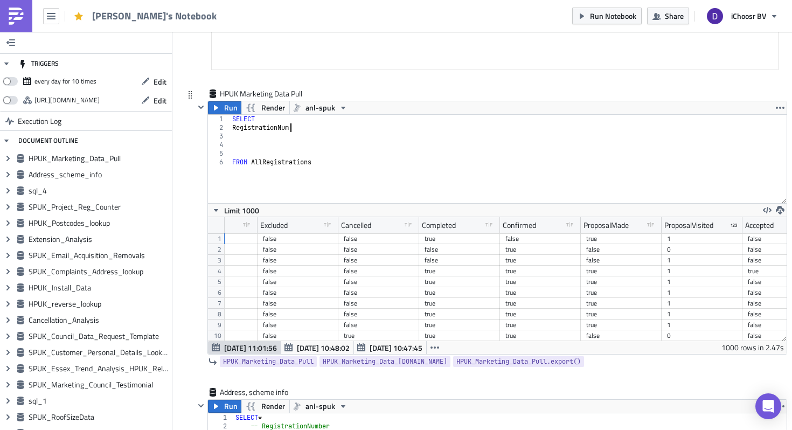
type textarea "RegistrationNumber"
type textarea "."
click at [243, 137] on div "SELECT RegistrationNumber , Postcode FROM AllRegistrations" at bounding box center [508, 168] width 557 height 106
click at [240, 136] on div "SELECT RegistrationNumber , Postcode FROM AllRegistrations" at bounding box center [508, 168] width 557 height 106
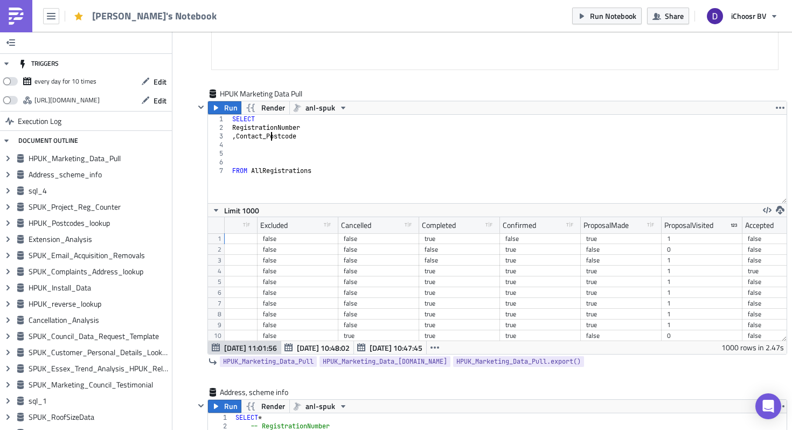
click at [320, 172] on div "SELECT RegistrationNumber , Contact_Postcode FROM AllRegistrations" at bounding box center [508, 168] width 557 height 106
type textarea "FROM AllRegistrations"
paste textarea "'SPUK584215', )"
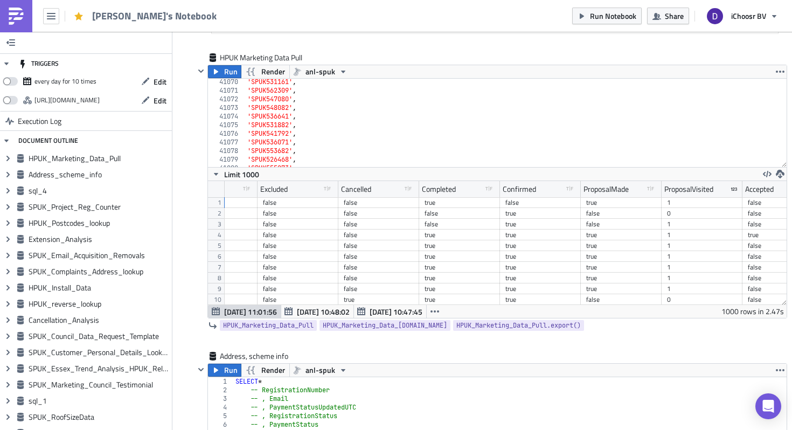
scroll to position [17550, 0]
click at [781, 162] on div "'SPUK584215') 41060 41061 41062 41063 41064 41065 41066 41067 41068 41069 41070…" at bounding box center [497, 123] width 579 height 88
drag, startPoint x: 782, startPoint y: 163, endPoint x: 776, endPoint y: 91, distance: 72.4
click at [776, 91] on div "'SPUK584215') 41036 41037 41038 41039 41040 41041 41042 41043 41044 41045 41046…" at bounding box center [497, 123] width 579 height 88
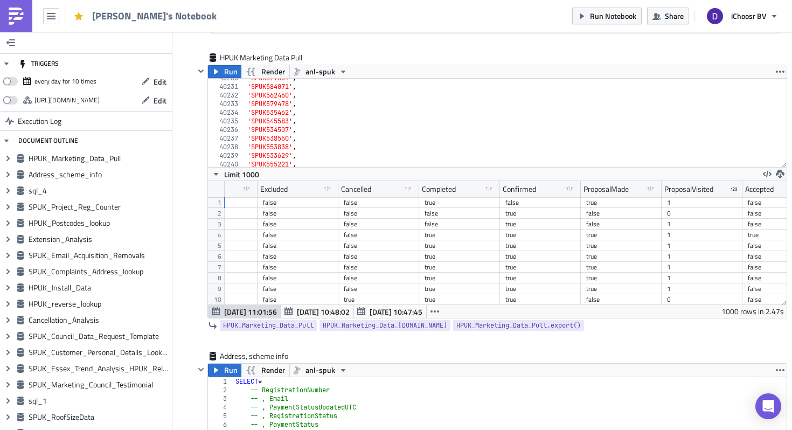
scroll to position [17195, 0]
drag, startPoint x: 782, startPoint y: 159, endPoint x: 779, endPoint y: 94, distance: 64.7
click at [779, 94] on div "'SPUK584215') 40230 40231 40232 40233 40234 40235 40236 40237 40238 40239 40240…" at bounding box center [497, 123] width 579 height 88
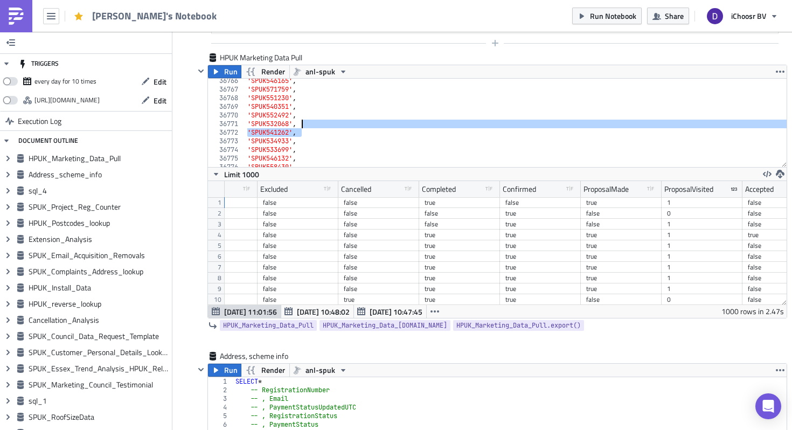
drag, startPoint x: 754, startPoint y: 128, endPoint x: 754, endPoint y: 49, distance: 79.2
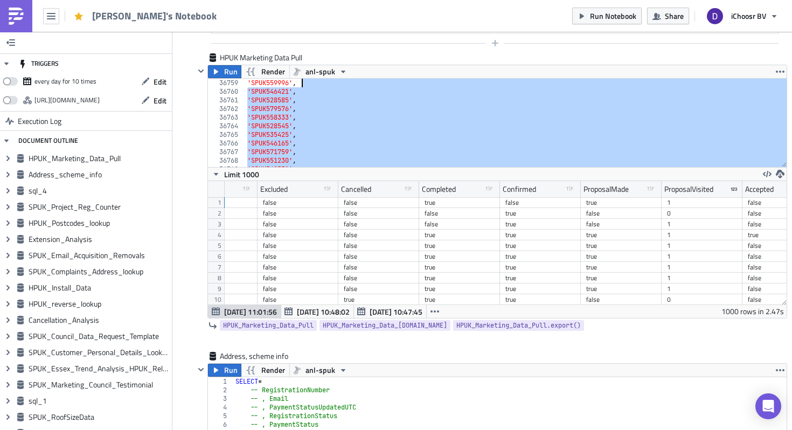
scroll to position [15711, 0]
click at [747, 116] on div "'SPUK559996' , 'SPUK546421' , 'SPUK528585' , 'SPUK579576' , 'SPUK558333' , 'SPU…" at bounding box center [516, 132] width 542 height 106
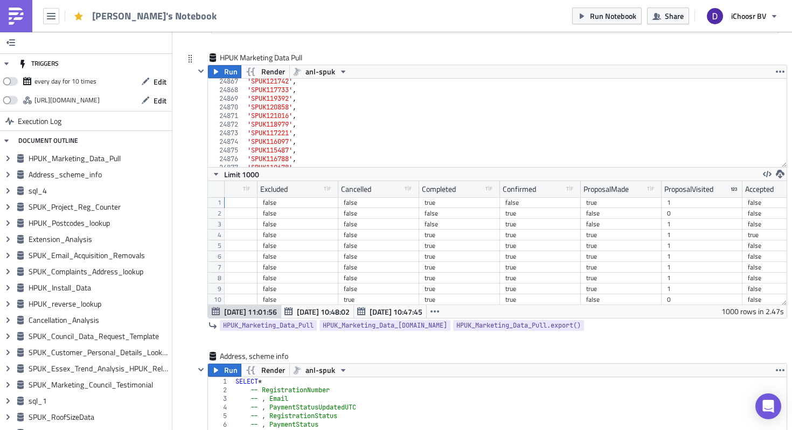
scroll to position [0, 0]
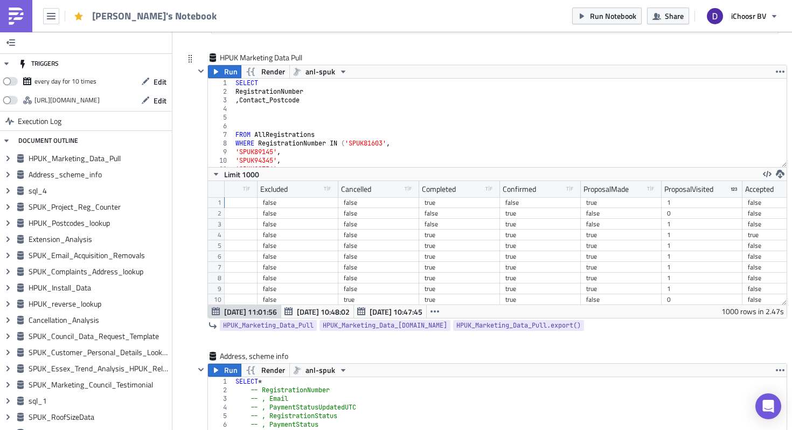
click at [313, 98] on div "SELECT RegistrationNumber , Contact_Postcode FROM AllRegistrations WHERE Regist…" at bounding box center [510, 132] width 554 height 106
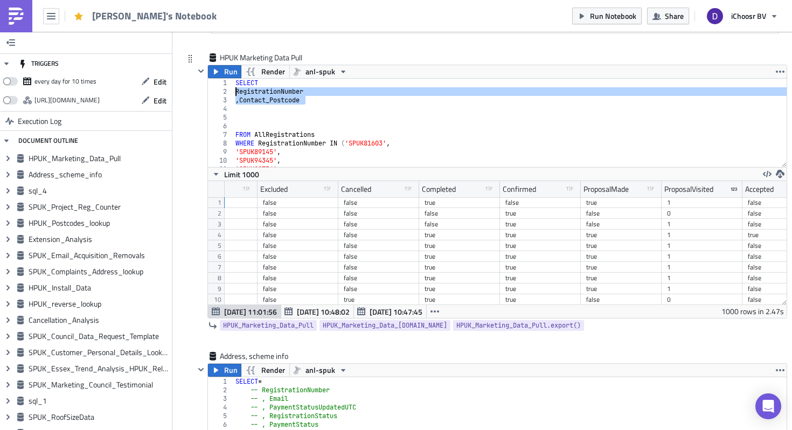
drag, startPoint x: 319, startPoint y: 101, endPoint x: 231, endPoint y: 92, distance: 87.8
click at [231, 92] on div ", Contact_Postcode 1 2 3 4 5 6 7 8 9 10 11 12 SELECT RegistrationNumber , Conta…" at bounding box center [497, 123] width 579 height 88
type textarea "RegistrationNumber , Contact_Postcode"
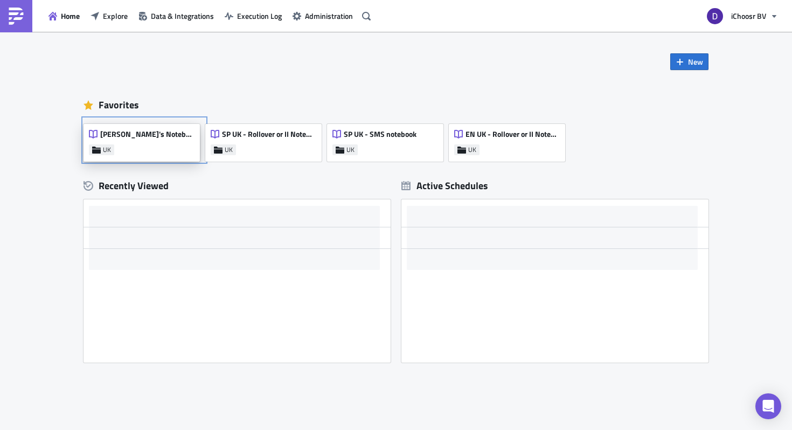
click at [170, 135] on div "[PERSON_NAME]'s Notebook UK" at bounding box center [142, 143] width 116 height 38
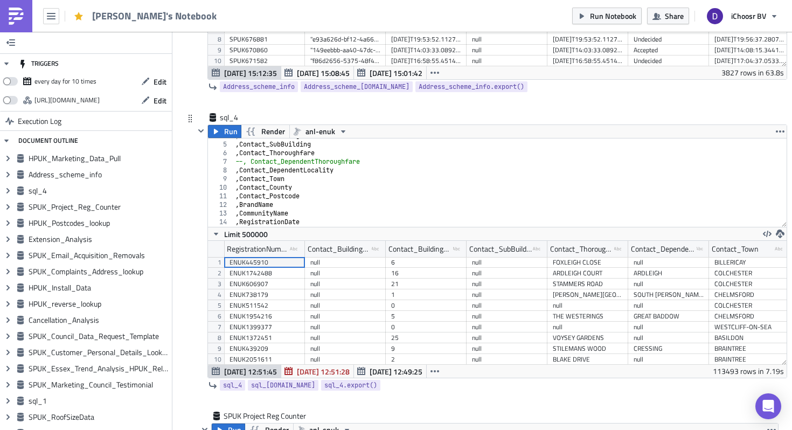
type textarea ", Contact_Postcode"
drag, startPoint x: 298, startPoint y: 196, endPoint x: 222, endPoint y: 195, distance: 76.0
click at [222, 195] on div ", Contact_Postcode 4 5 6 7 8 9 10 11 12 13 14 15 16 , Contact_BuildingNumber , …" at bounding box center [497, 183] width 579 height 88
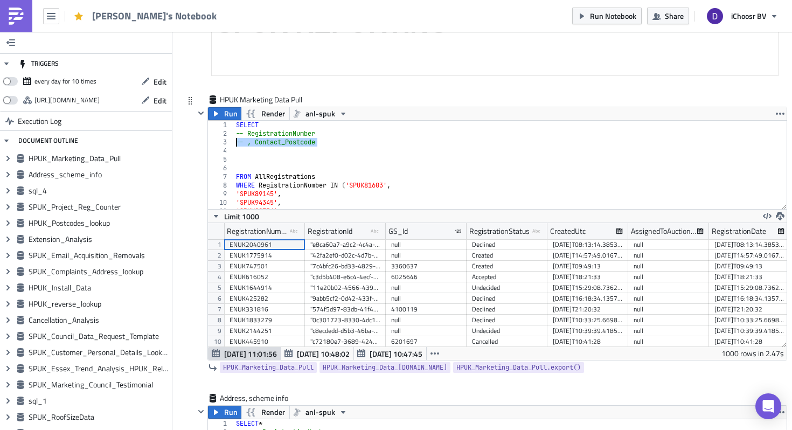
drag, startPoint x: 321, startPoint y: 143, endPoint x: 197, endPoint y: 143, distance: 124.5
click at [197, 143] on div "Run Render anl-spuk -- , Contact_Postcode 1 2 3 4 5 6 7 8 9 10 11 12 SELECT -- …" at bounding box center [491, 234] width 593 height 254
paste textarea
click at [246, 134] on div "SELECT -- RegistrationNumber , Contact_Postcode FROM AllRegistrations WHERE Reg…" at bounding box center [510, 174] width 553 height 106
type textarea "RegistrationNumber"
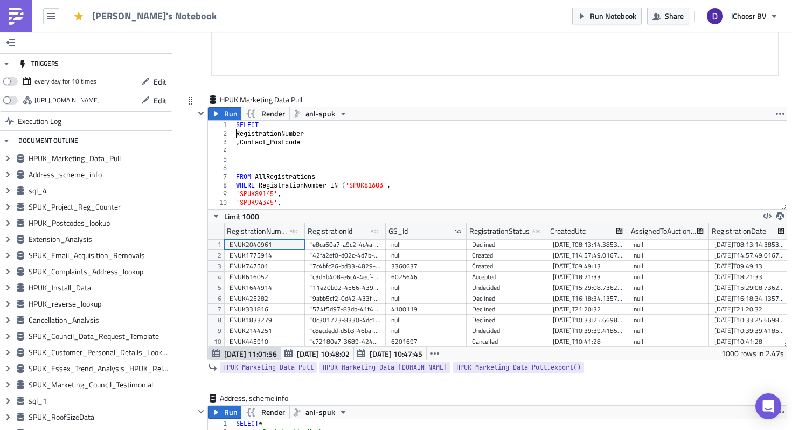
click at [260, 151] on div "SELECT RegistrationNumber , Contact_Postcode FROM AllRegistrations WHERE Regist…" at bounding box center [510, 174] width 553 height 106
click at [233, 116] on span "Run" at bounding box center [230, 113] width 13 height 13
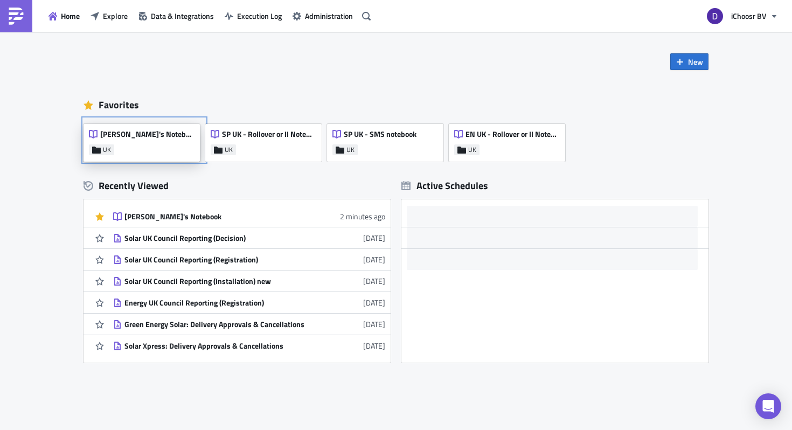
click at [117, 140] on div "[PERSON_NAME]'s Notebook" at bounding box center [141, 136] width 105 height 15
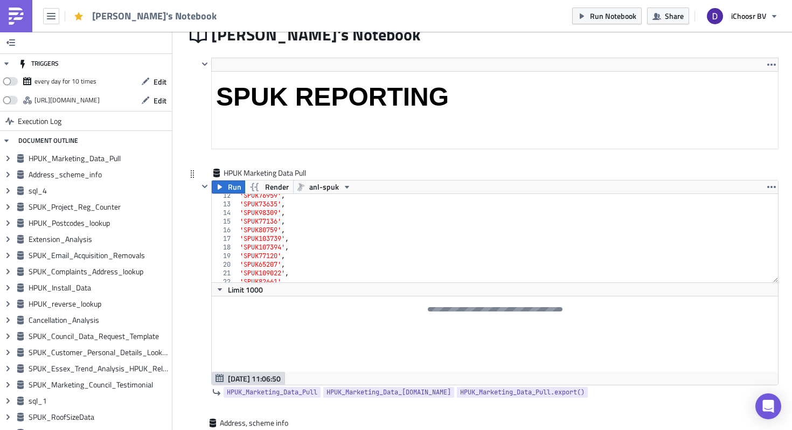
click at [407, 311] on div at bounding box center [495, 333] width 567 height 75
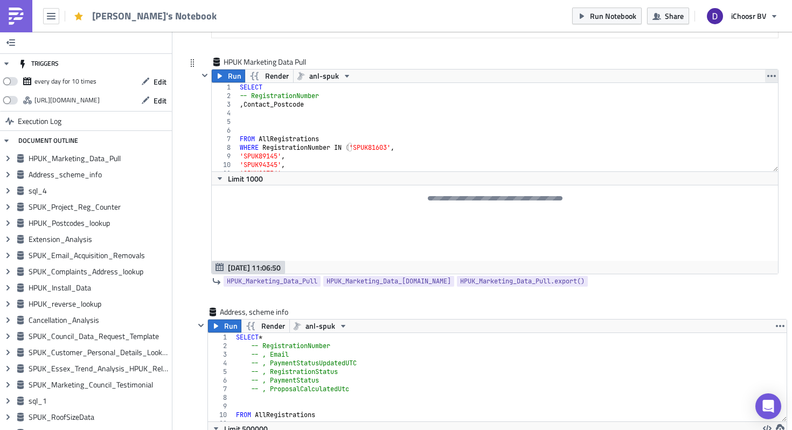
click at [775, 74] on icon "button" at bounding box center [772, 76] width 9 height 9
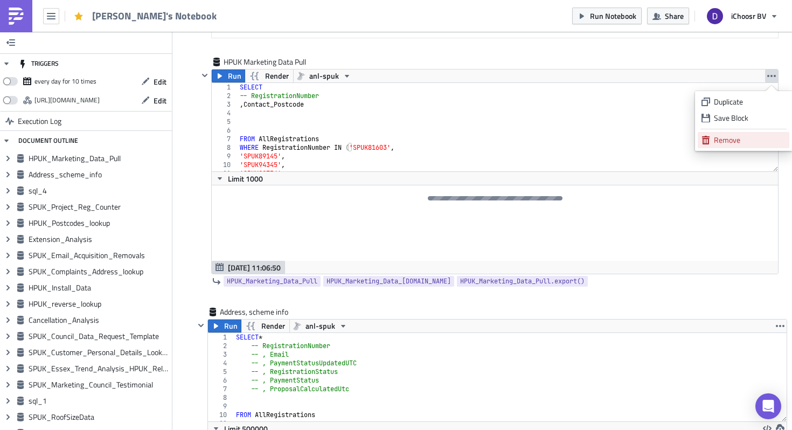
click at [727, 140] on div "Remove" at bounding box center [750, 140] width 72 height 11
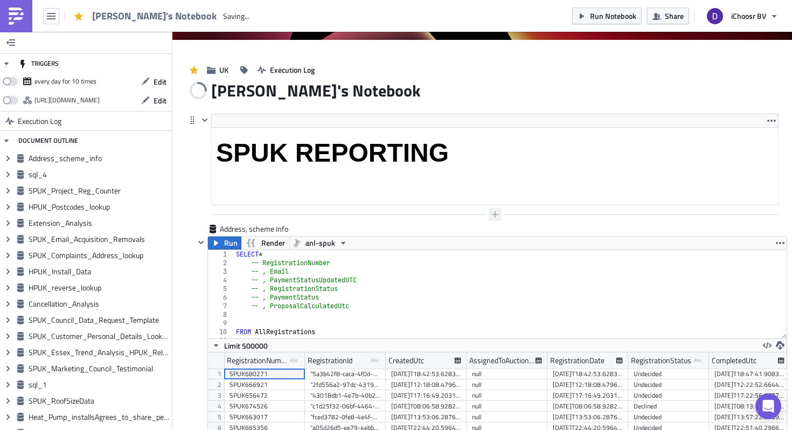
click at [492, 217] on icon "button" at bounding box center [495, 214] width 9 height 9
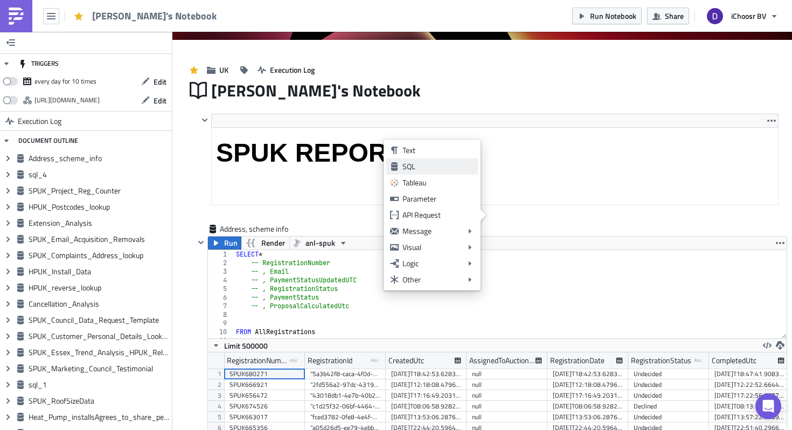
click at [427, 161] on div "SQL" at bounding box center [439, 166] width 72 height 11
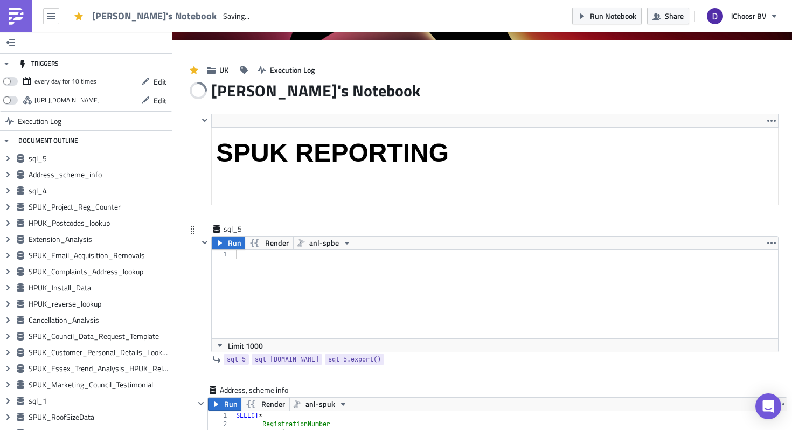
click at [269, 259] on div at bounding box center [506, 303] width 545 height 106
type textarea "SELECT"
click at [243, 267] on div "SELECT REgistration" at bounding box center [506, 303] width 545 height 106
click at [288, 267] on div "SELECT Registration" at bounding box center [506, 303] width 545 height 106
type textarea "RegistrationNumber"
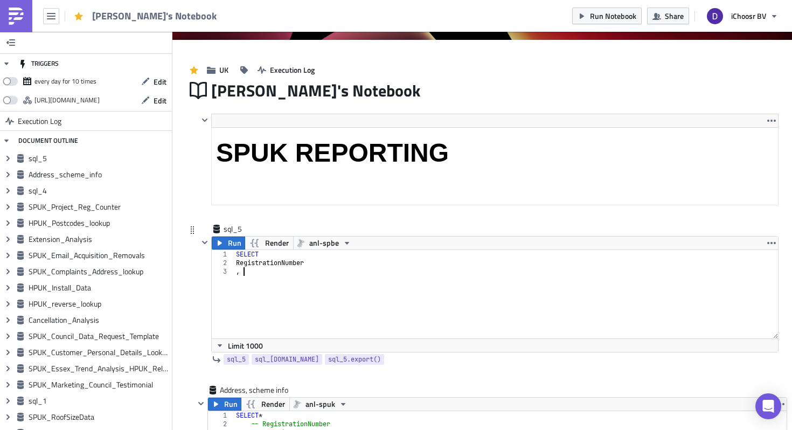
paste textarea ", Contact_Postcode"
click at [252, 275] on div "SELECT RegistrationNumber , , Contact_Postcode" at bounding box center [506, 303] width 545 height 106
type textarea ", Contact_Postcode"
click at [313, 273] on div "SELECT RegistrationNumber , Contact_Postcode" at bounding box center [506, 303] width 545 height 106
type textarea ", ProjectName"
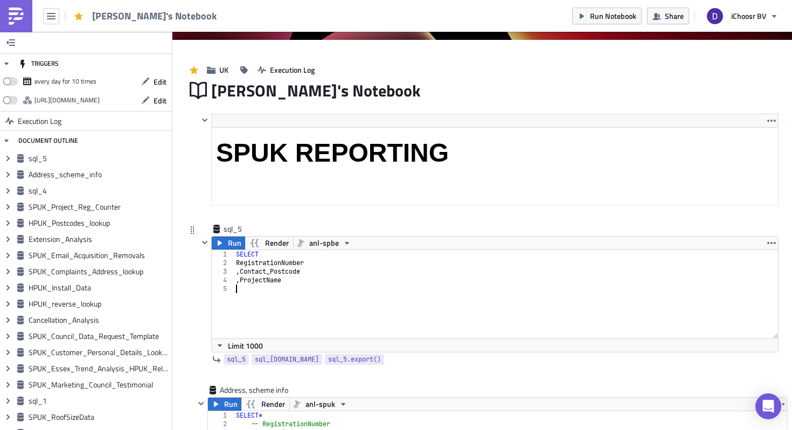
type textarea ","
drag, startPoint x: 245, startPoint y: 289, endPoint x: 226, endPoint y: 289, distance: 18.9
click at [228, 289] on div ", 1 2 3 4 5 SELECT RegistrationNumber , Contact_Postcode , ProjectName , הההההה…" at bounding box center [495, 294] width 567 height 88
drag, startPoint x: 288, startPoint y: 282, endPoint x: 194, endPoint y: 282, distance: 94.3
click at [194, 282] on div "sql_5 Run Render anl-spbe 1 2 3 4 5 SELECT RegistrationNumber , Contact_Postcod…" at bounding box center [482, 304] width 593 height 161
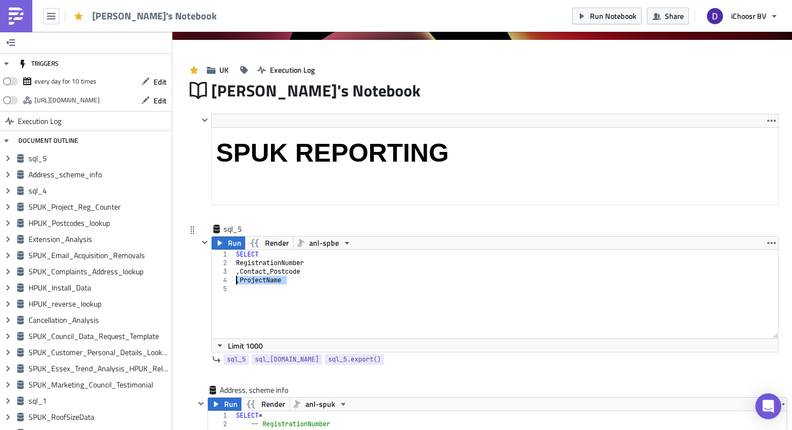
type textarea ", ProjectName"
click at [246, 285] on div "SELECT RegistrationNumber , Contact_Postcode , ProjectName" at bounding box center [506, 303] width 545 height 106
click at [244, 296] on div "SELECT RegistrationNumber , Contact_Postcode , ProjectName" at bounding box center [506, 303] width 545 height 106
type textarea "W"
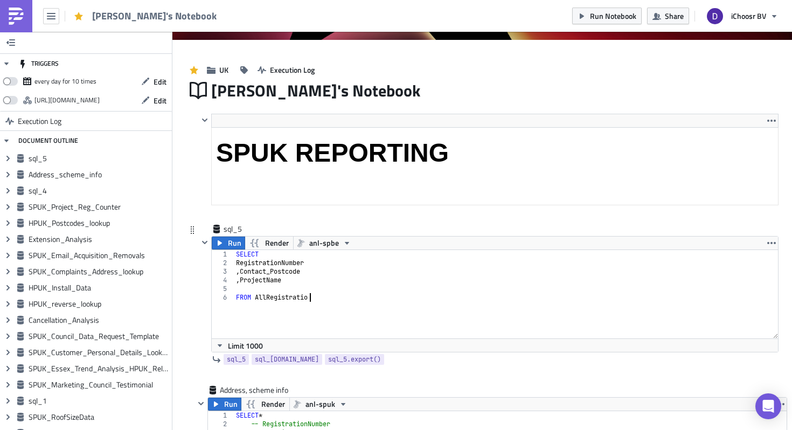
type textarea "FROM AllRegistration"
type textarea "FROM AllRegistrations"
type textarea "WHERE RegistrationType = 'Real registration'"
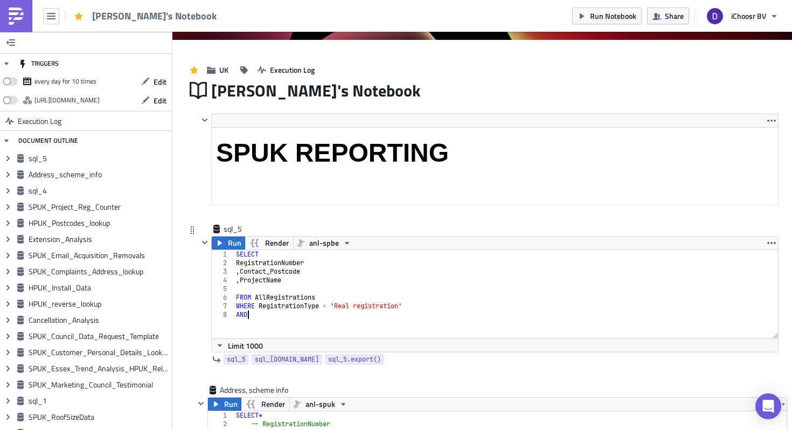
type textarea "A"
click at [367, 313] on div "SELECT RegistrationNumber , Contact_Postcode , ProjectName FROM AllRegistration…" at bounding box center [506, 303] width 545 height 106
click at [367, 316] on div "SELECT RegistrationNumber , Contact_Postcode , ProjectName FROM AllRegistration…" at bounding box center [506, 303] width 545 height 106
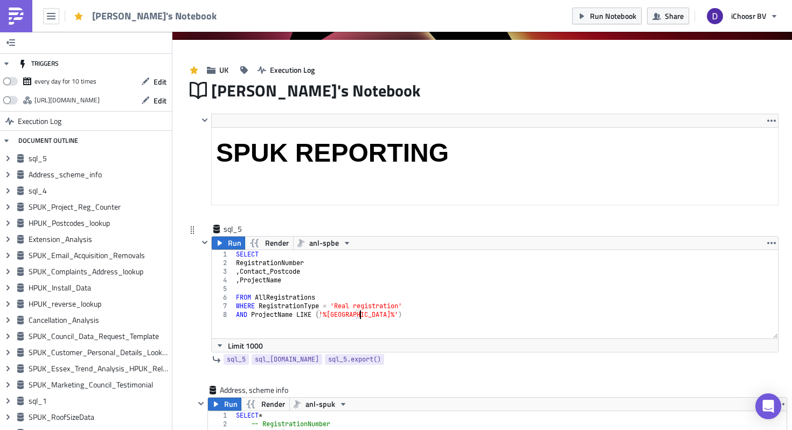
click at [366, 315] on div "SELECT RegistrationNumber , Contact_Postcode , ProjectName FROM AllRegistration…" at bounding box center [506, 303] width 545 height 106
click at [364, 315] on div "SELECT RegistrationNumber , Contact_Postcode , ProjectName FROM AllRegistration…" at bounding box center [506, 303] width 545 height 106
type textarea "AND ProjectName LIKE ('%Essex%')"
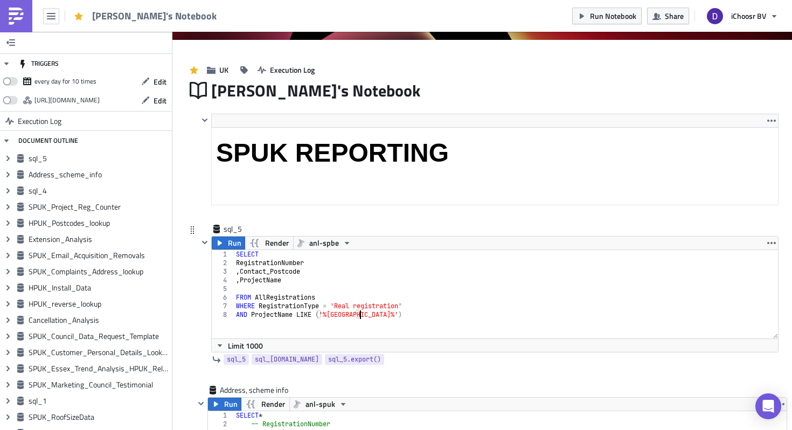
click at [356, 243] on div "Run Render anl-spbe" at bounding box center [495, 243] width 567 height 13
click at [345, 243] on icon "button" at bounding box center [347, 243] width 4 height 3
click at [334, 306] on div "anl-spuk" at bounding box center [349, 309] width 77 height 11
click at [372, 315] on div "SELECT RegistrationNumber , Contact_Postcode , ProjectName FROM AllRegistration…" at bounding box center [506, 303] width 545 height 106
click at [232, 245] on span "Run" at bounding box center [234, 243] width 13 height 13
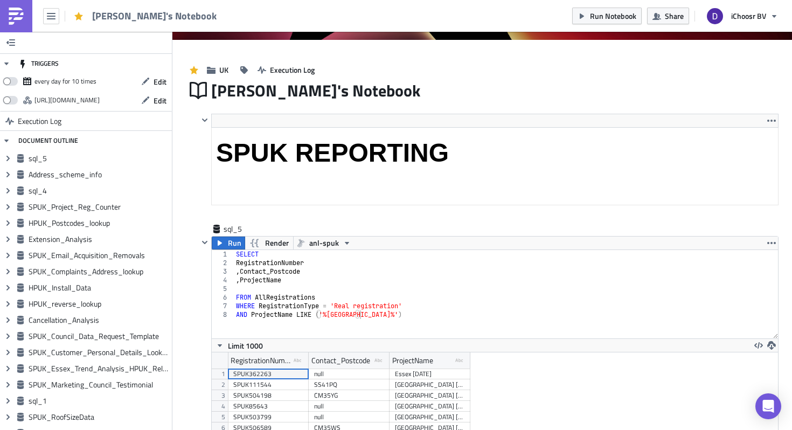
scroll to position [123, 566]
click at [374, 314] on div "SELECT RegistrationNumber , Contact_Postcode , ProjectName FROM AllRegistration…" at bounding box center [506, 303] width 545 height 106
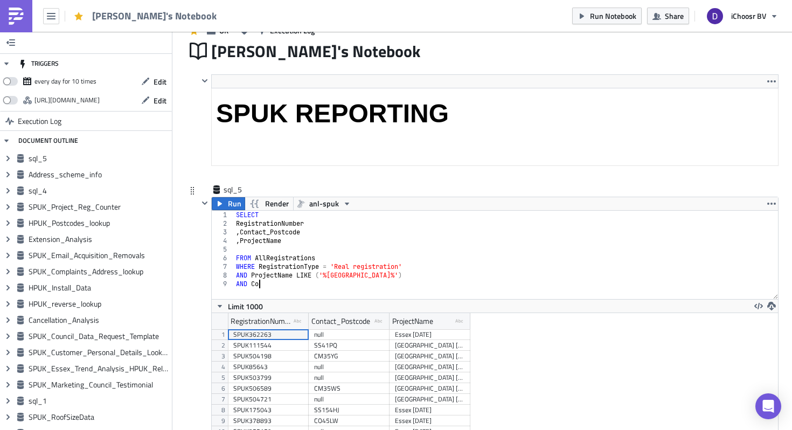
scroll to position [0, 1]
paste textarea "ProjectName"
click at [280, 287] on div "SELECT RegistrationNumber , Contact_Postcode , ProjectName FROM AllRegistration…" at bounding box center [506, 264] width 545 height 106
paste textarea ", Contact_Postcod"
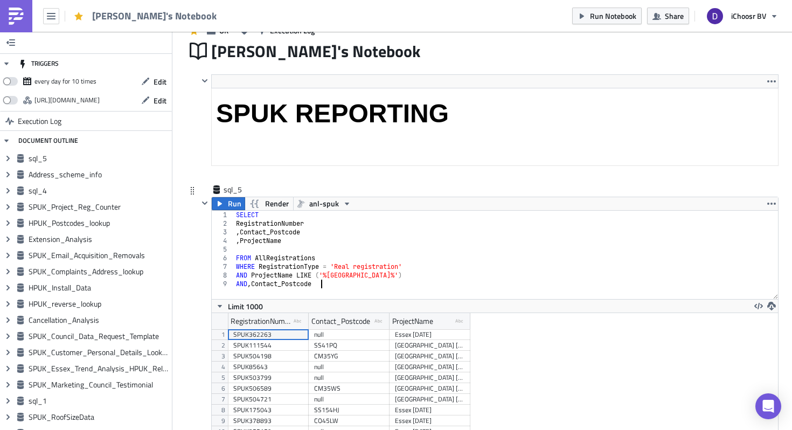
click at [259, 288] on div "SELECT RegistrationNumber , Contact_Postcode , ProjectName FROM AllRegistration…" at bounding box center [506, 264] width 545 height 106
click at [314, 284] on div "SELECT RegistrationNumber , Contact_Postcode , ProjectName FROM AllRegistration…" at bounding box center [506, 264] width 545 height 106
click at [234, 205] on span "Run" at bounding box center [234, 203] width 13 height 13
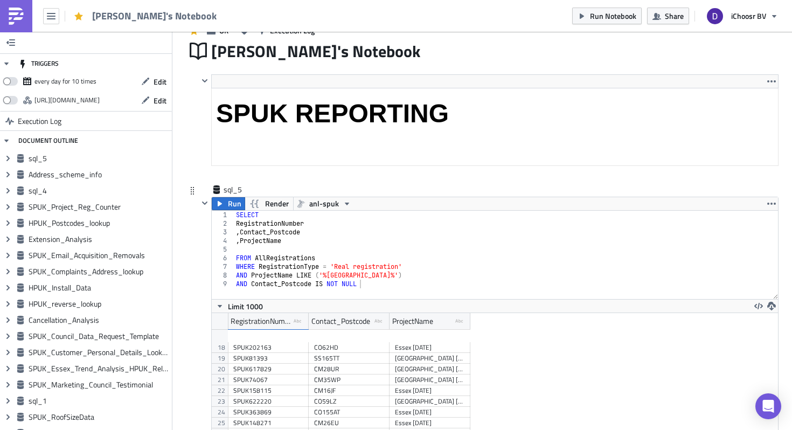
scroll to position [272, 0]
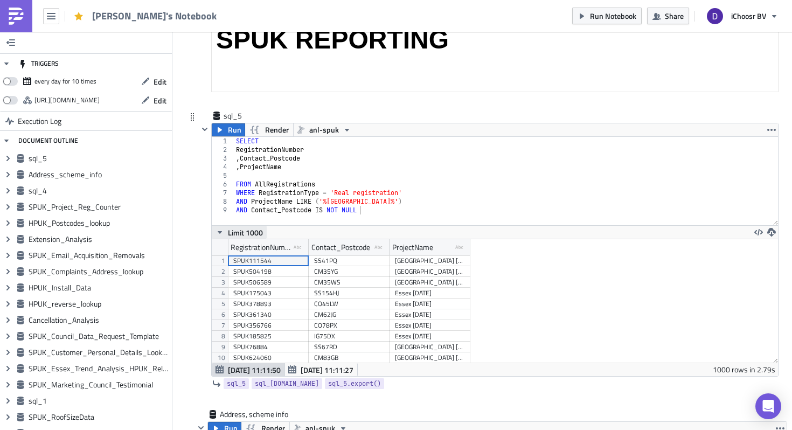
click at [224, 232] on icon "button" at bounding box center [220, 232] width 9 height 9
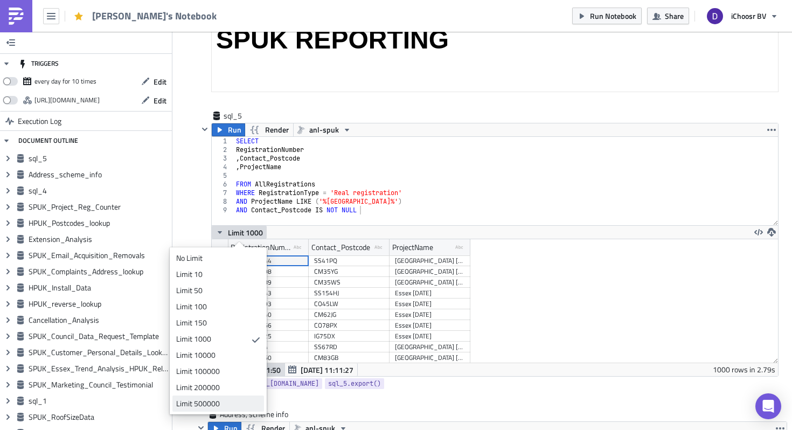
click at [204, 400] on div "Limit 500000" at bounding box center [216, 403] width 80 height 11
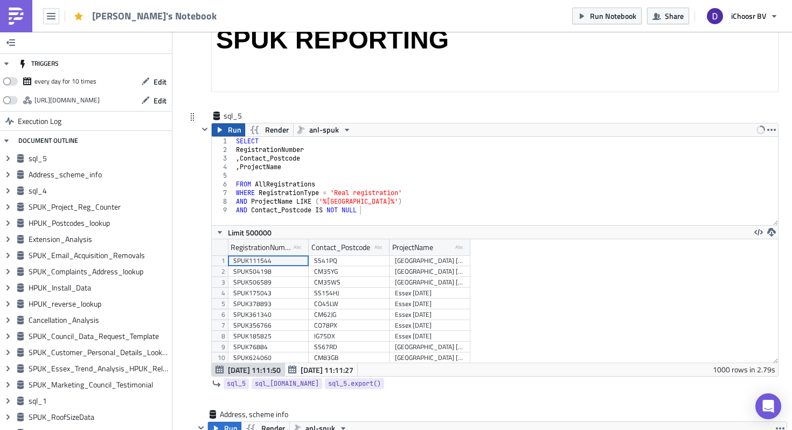
click at [230, 129] on span "Run" at bounding box center [234, 129] width 13 height 13
click at [771, 232] on icon "button" at bounding box center [772, 232] width 9 height 9
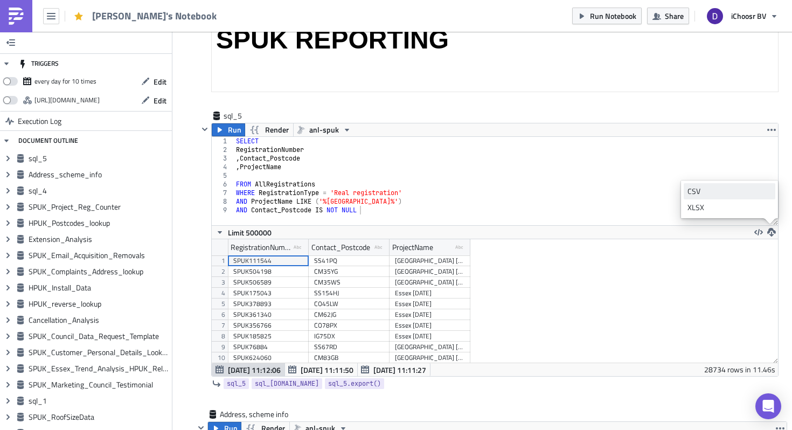
click at [703, 190] on div "CSV" at bounding box center [730, 191] width 84 height 11
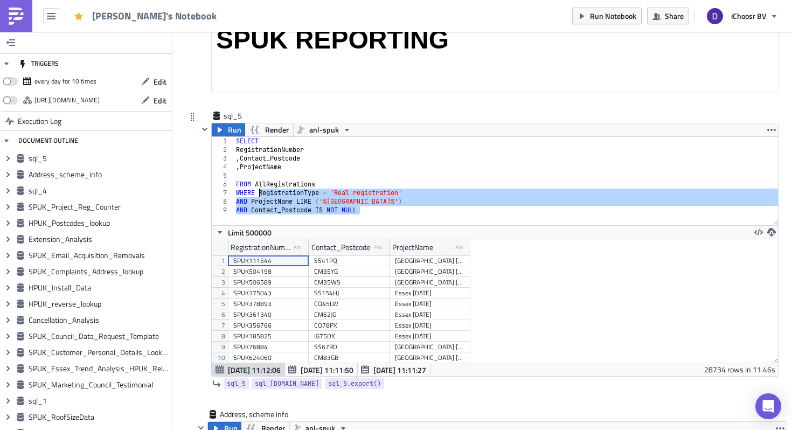
drag, startPoint x: 371, startPoint y: 210, endPoint x: 260, endPoint y: 192, distance: 112.5
click at [260, 192] on div "SELECT RegistrationNumber , Contact_Postcode , ProjectName FROM AllRegistration…" at bounding box center [506, 190] width 545 height 106
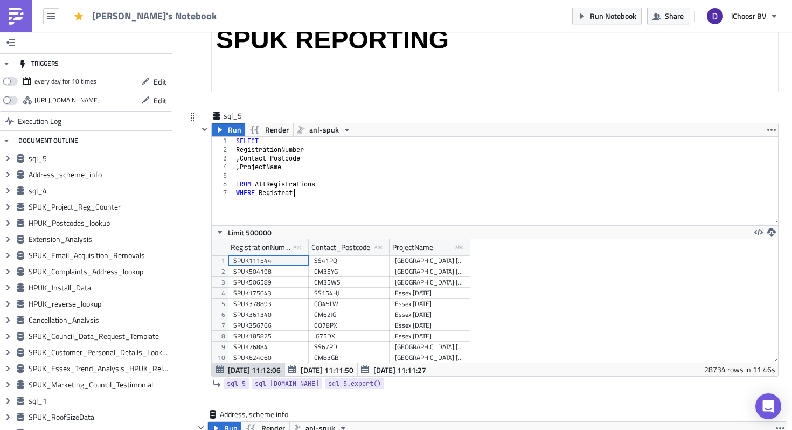
scroll to position [0, 5]
paste textarea "'SPUK97132', )"
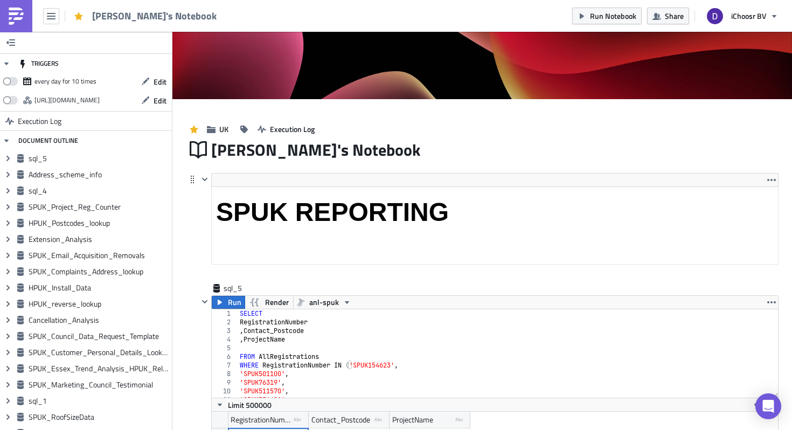
scroll to position [84, 0]
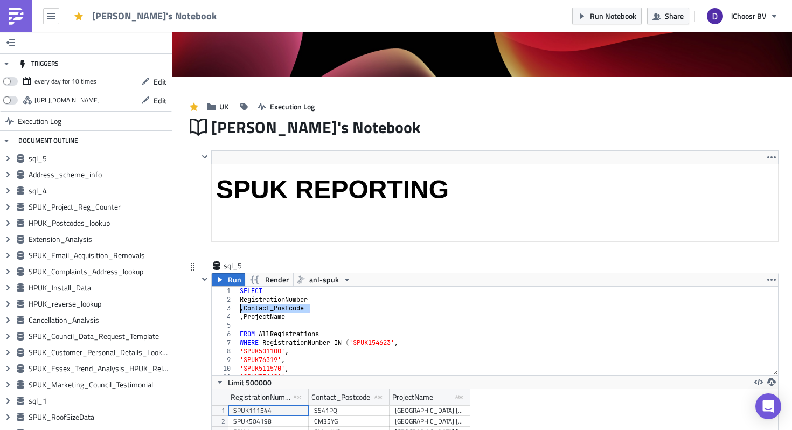
drag, startPoint x: 316, startPoint y: 308, endPoint x: 236, endPoint y: 308, distance: 80.9
click at [236, 308] on div "'SPUK97132') 1 2 3 4 5 6 7 8 9 10 11 12 SELECT RegistrationNumber , Contact_Pos…" at bounding box center [495, 331] width 567 height 88
type textarea ", Contact_Postcode"
type textarea "email"
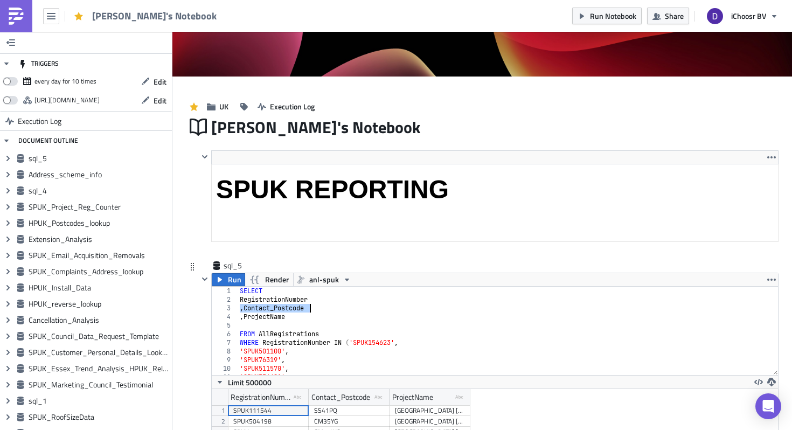
type textarea ", Contact_Postcode"
click at [318, 309] on div "SELECT RegistrationNumber , Contact_Postcode , ProjectName FROM AllRegistration…" at bounding box center [508, 340] width 541 height 106
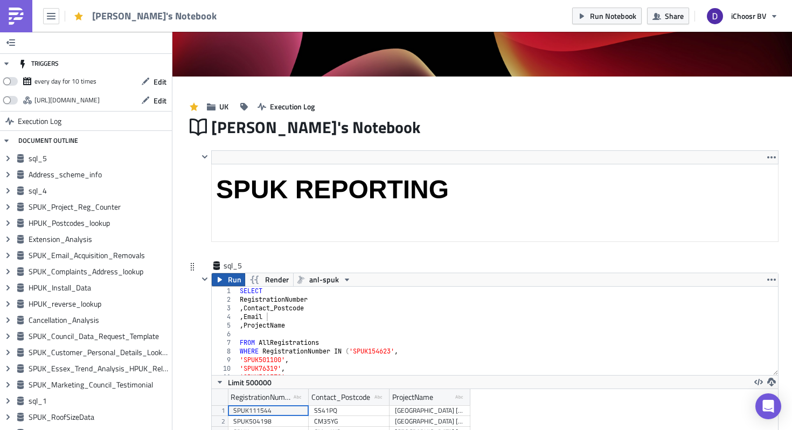
click at [233, 276] on span "Run" at bounding box center [234, 279] width 13 height 13
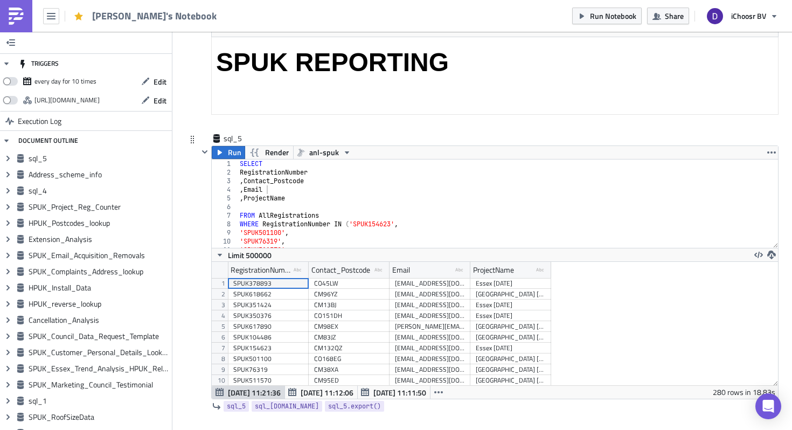
scroll to position [214, 0]
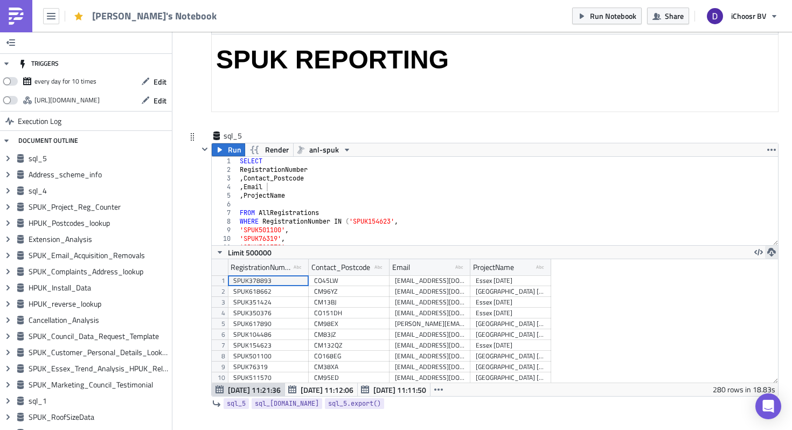
click at [771, 251] on icon "button" at bounding box center [772, 252] width 9 height 9
click at [699, 212] on div "CSV" at bounding box center [730, 211] width 84 height 11
click at [251, 220] on div "SELECT RegistrationNumber , Contact_Postcode , Email , ProjectName FROM AllRegi…" at bounding box center [508, 210] width 541 height 106
click at [274, 220] on div "SELECT RegistrationNumber , Contact_Postcode , Email , ProjectName FROM AllRegi…" at bounding box center [508, 210] width 541 height 106
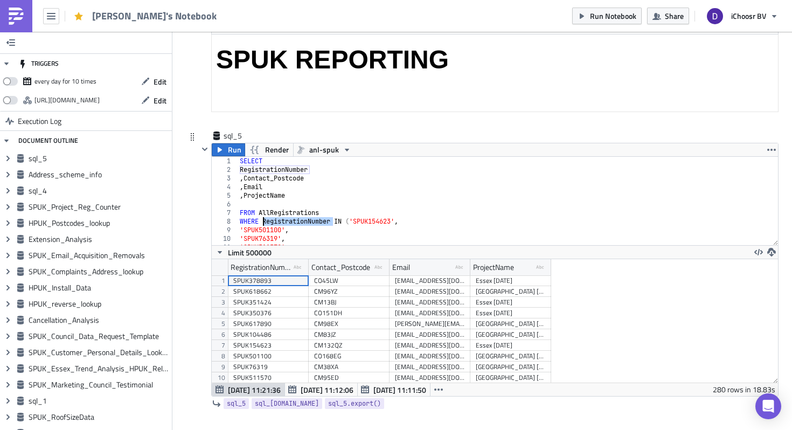
click at [274, 220] on div "SELECT RegistrationNumber , Contact_Postcode , Email , ProjectName FROM AllRegi…" at bounding box center [508, 210] width 541 height 106
click at [277, 222] on div "SELECT RegistrationNumber , Contact_Postcode , Email , ProjectName FROM AllRegi…" at bounding box center [506, 210] width 545 height 106
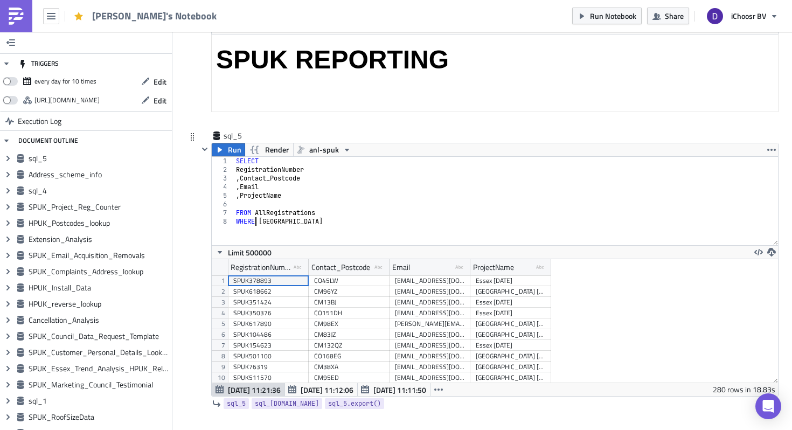
click at [257, 223] on div "SELECT RegistrationNumber , Contact_Postcode , Email , ProjectName FROM AllRegi…" at bounding box center [506, 210] width 545 height 106
click at [376, 218] on div "SELECT RegistrationNumber , Contact_Postcode , Email , ProjectName FROM AllRegi…" at bounding box center [506, 210] width 545 height 106
type textarea "WHERE ProjectName LIKE ('%Surrey%')"
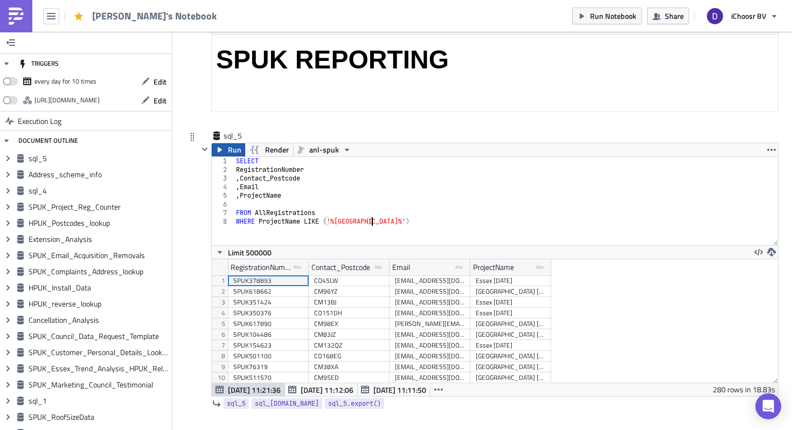
click at [238, 150] on span "Run" at bounding box center [234, 149] width 13 height 13
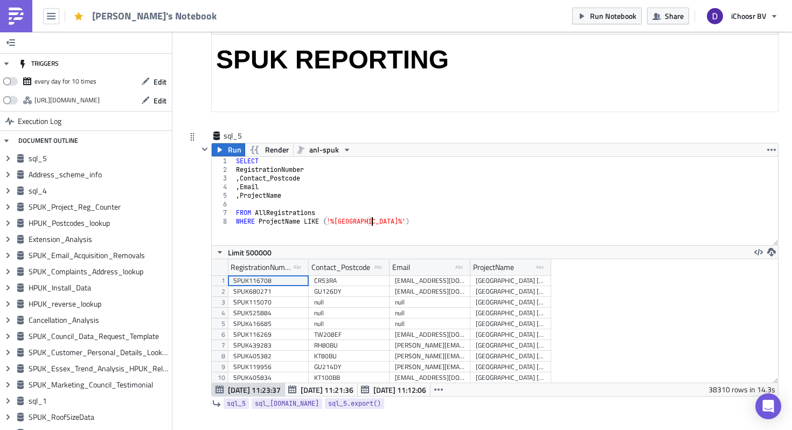
click at [378, 223] on div "SELECT RegistrationNumber , Contact_Postcode , Email , ProjectName FROM AllRegi…" at bounding box center [506, 210] width 545 height 106
click at [296, 177] on div "SELECT RegistrationNumber , Contact_Postcode , Email , ProjectName FROM AllRegi…" at bounding box center [506, 210] width 545 height 106
click at [282, 230] on div "SELECT RegistrationNumber , Contact_Postcode , Email , ProjectName FROM AllRegi…" at bounding box center [506, 210] width 545 height 106
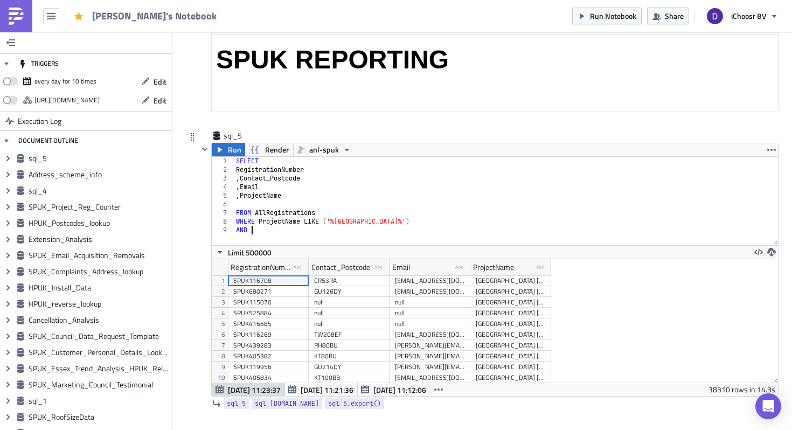
paste textarea "Contact_Postcode"
type textarea "AND Contact_Postcode IS NOT NULL"
click at [235, 154] on span "Run" at bounding box center [234, 149] width 13 height 13
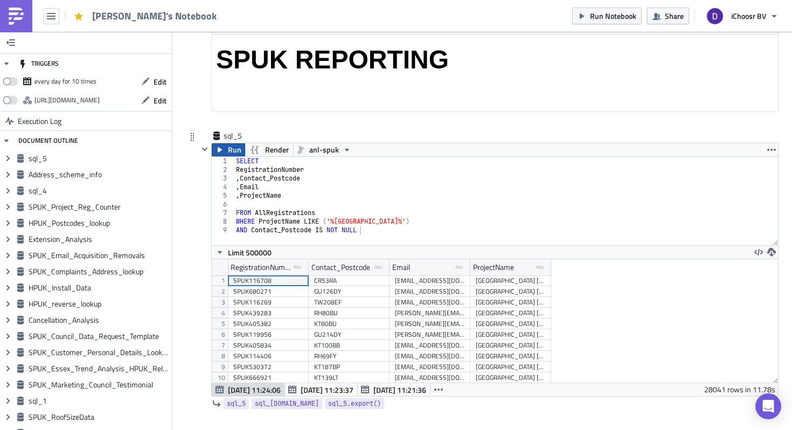
scroll to position [123, 566]
click at [775, 253] on icon "button" at bounding box center [772, 252] width 9 height 9
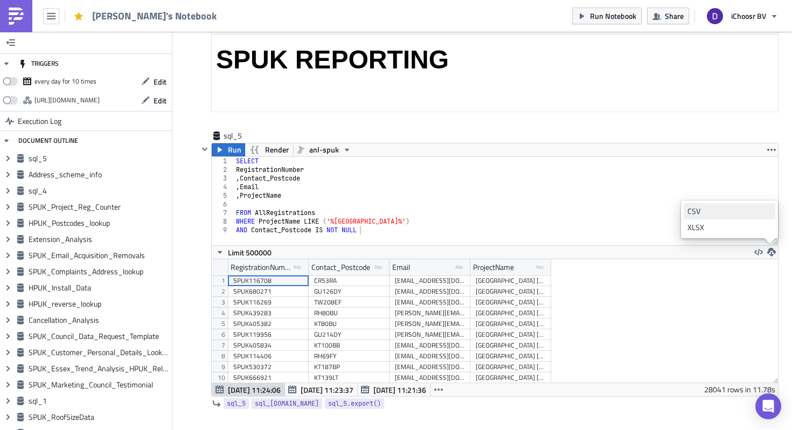
click at [707, 215] on div "CSV" at bounding box center [730, 211] width 84 height 11
